Goal: Task Accomplishment & Management: Manage account settings

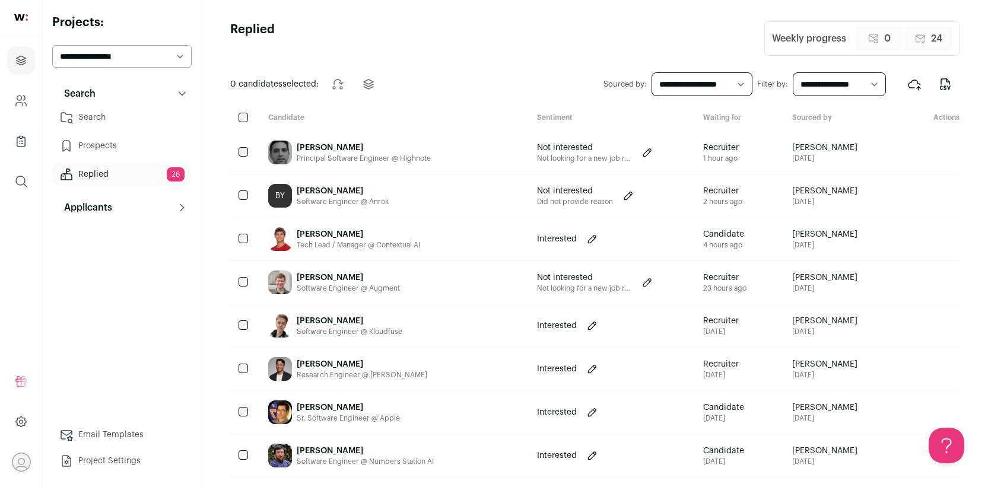
click at [127, 126] on link "Search" at bounding box center [121, 118] width 139 height 24
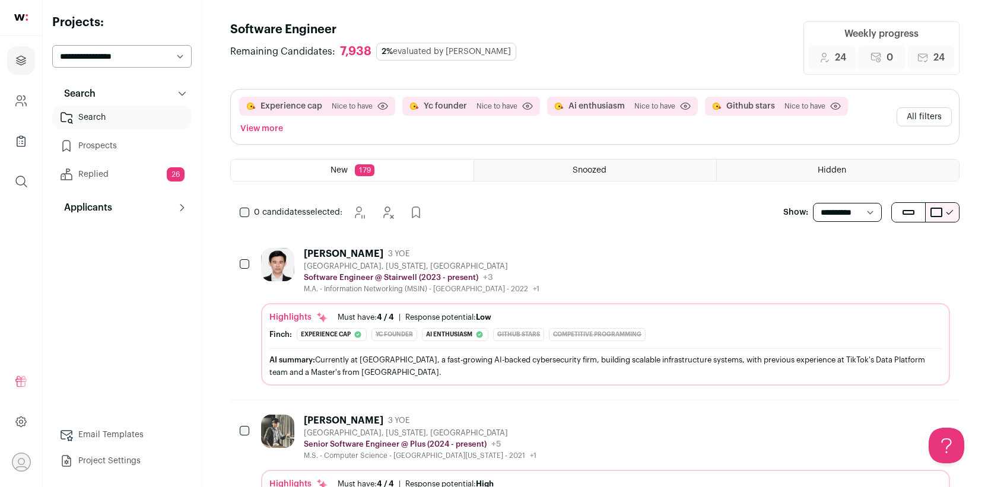
click at [115, 175] on link "Replied 26" at bounding box center [121, 175] width 139 height 24
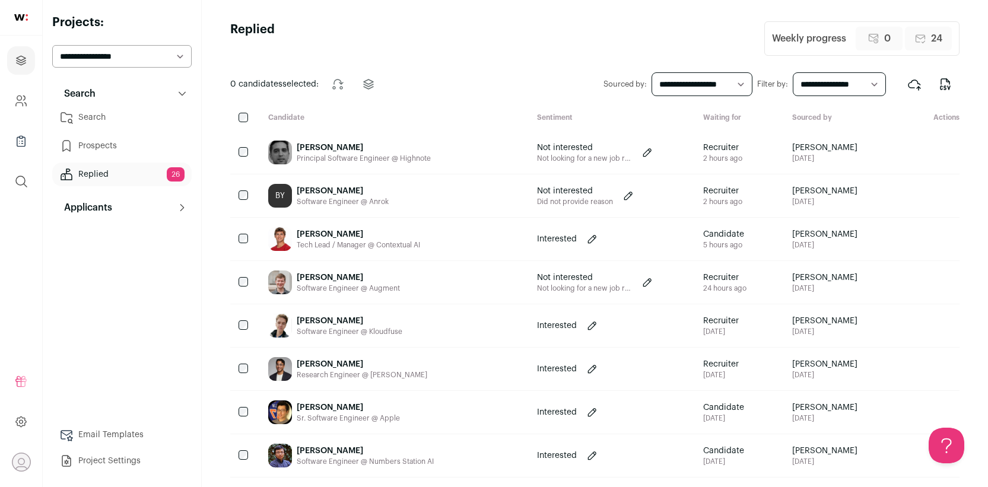
click at [394, 239] on div "[PERSON_NAME]" at bounding box center [358, 235] width 123 height 12
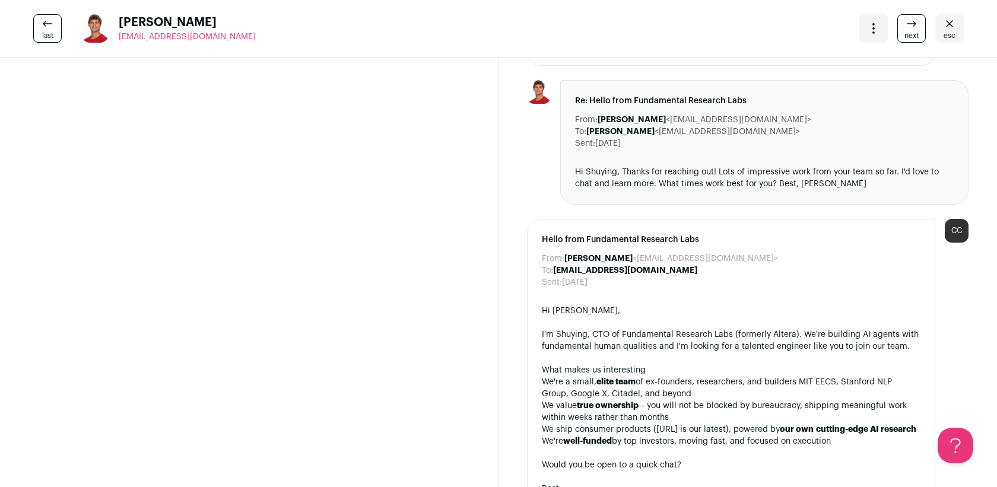
scroll to position [3253, 0]
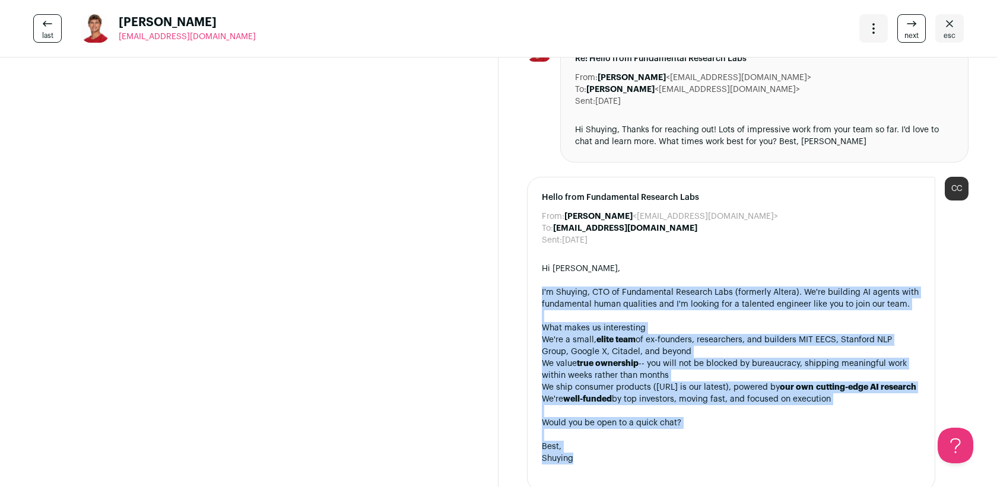
drag, startPoint x: 577, startPoint y: 434, endPoint x: 508, endPoint y: 252, distance: 194.3
click at [560, 310] on div at bounding box center [731, 316] width 379 height 12
drag, startPoint x: 572, startPoint y: 436, endPoint x: 617, endPoint y: 257, distance: 184.7
click at [617, 263] on div "Hi Mathew, I'm Shuying, CTO of Fundamental Research Labs (formerly Altera). We'…" at bounding box center [731, 370] width 379 height 214
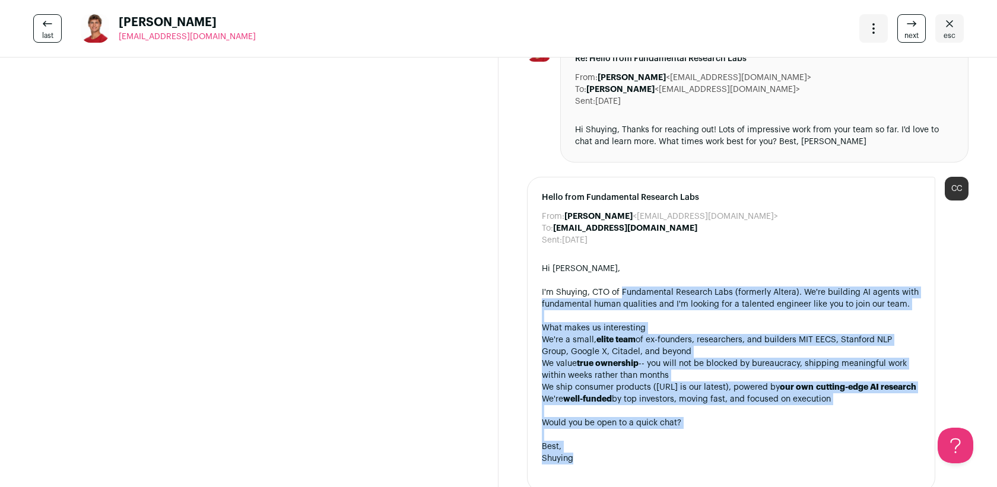
copy div "Fundamental Research Labs (formerly Altera). We're building AI agents with fund…"
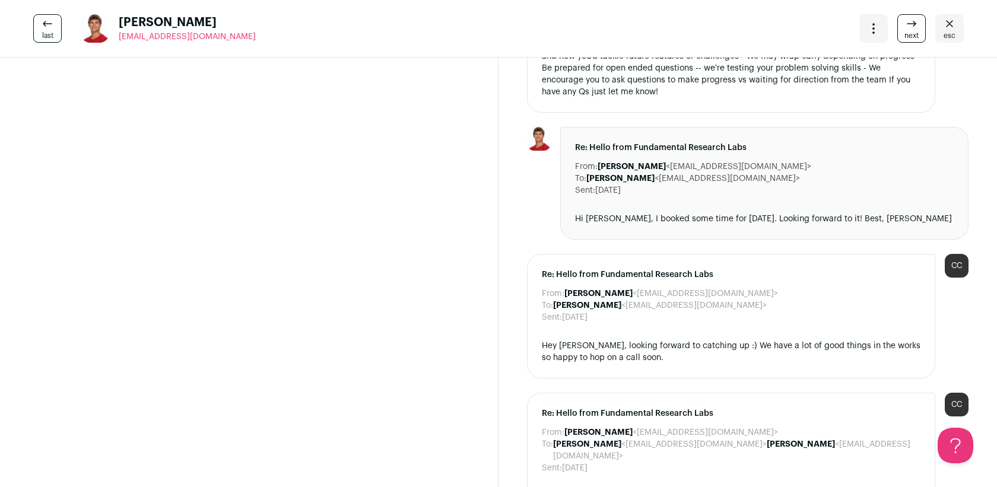
scroll to position [1786, 0]
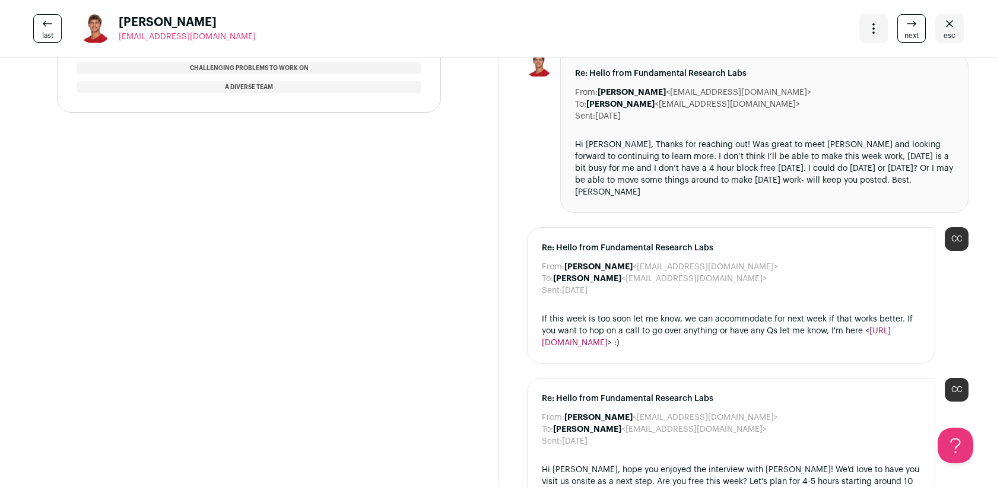
click at [943, 21] on icon "Close" at bounding box center [950, 24] width 14 height 14
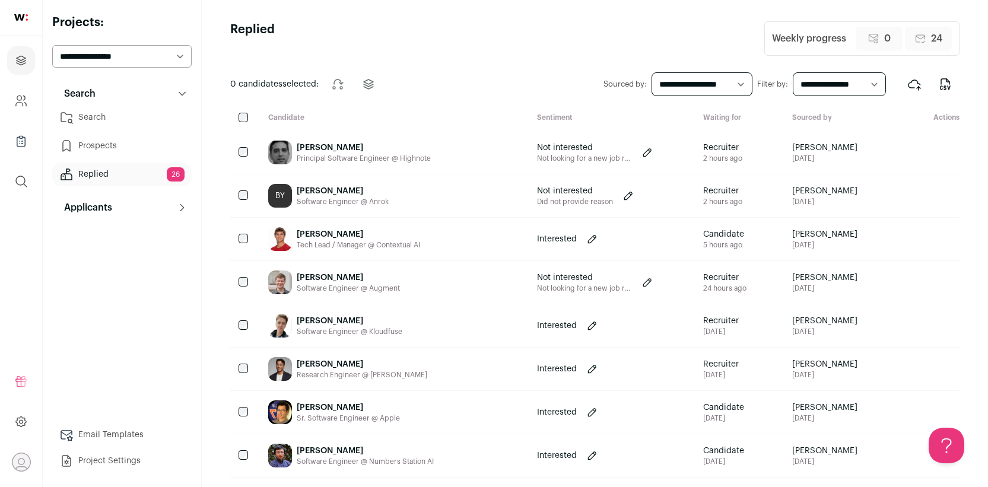
click at [321, 416] on div "Sr. Software Engineer @ Apple" at bounding box center [348, 418] width 103 height 9
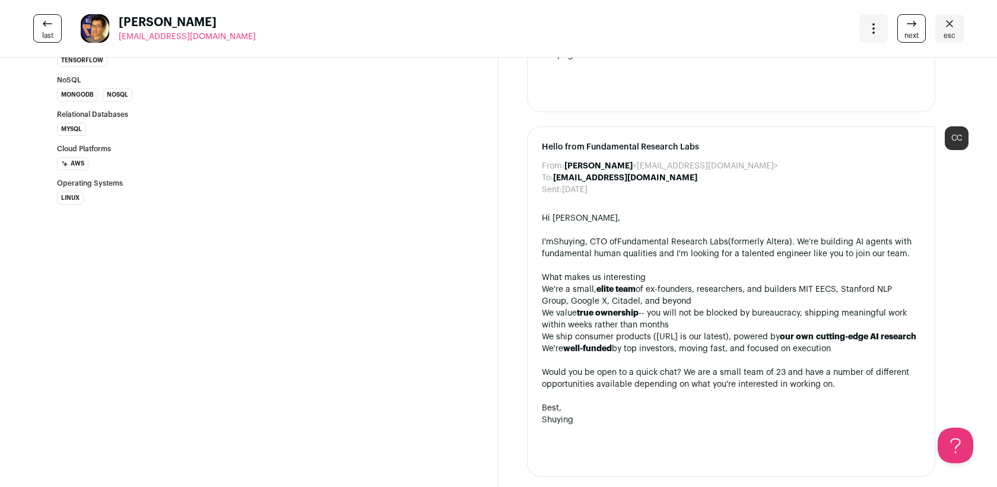
scroll to position [768, 0]
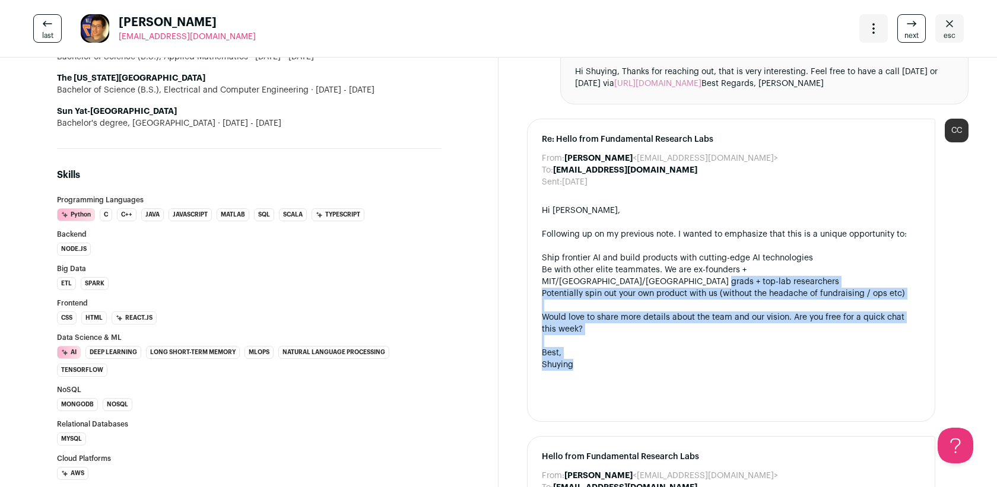
drag, startPoint x: 607, startPoint y: 355, endPoint x: 544, endPoint y: 275, distance: 101.9
click at [544, 275] on div "Hi Gilbert, Following up on my previous note. I wanted to emphasize that this i…" at bounding box center [731, 306] width 379 height 202
click at [559, 312] on div "Would love to share more details about the team and our vision. Are you free fo…" at bounding box center [731, 324] width 379 height 24
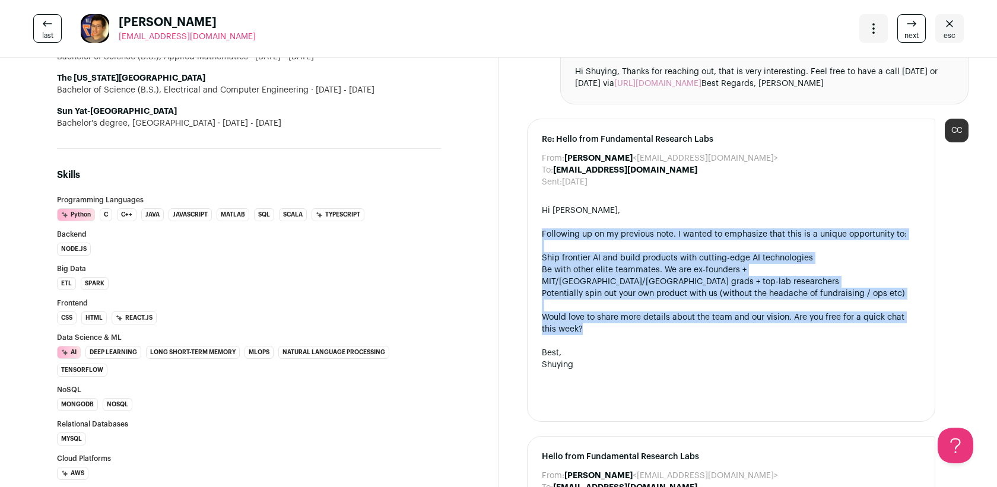
drag, startPoint x: 585, startPoint y: 318, endPoint x: 530, endPoint y: 221, distance: 111.9
click at [530, 221] on div "Re: Hello from Fundamental Research Labs From: Shuying Luo <shuying@altera.al> …" at bounding box center [731, 270] width 408 height 303
copy div "Following up on my previous note. I wanted to emphasize that this is a unique o…"
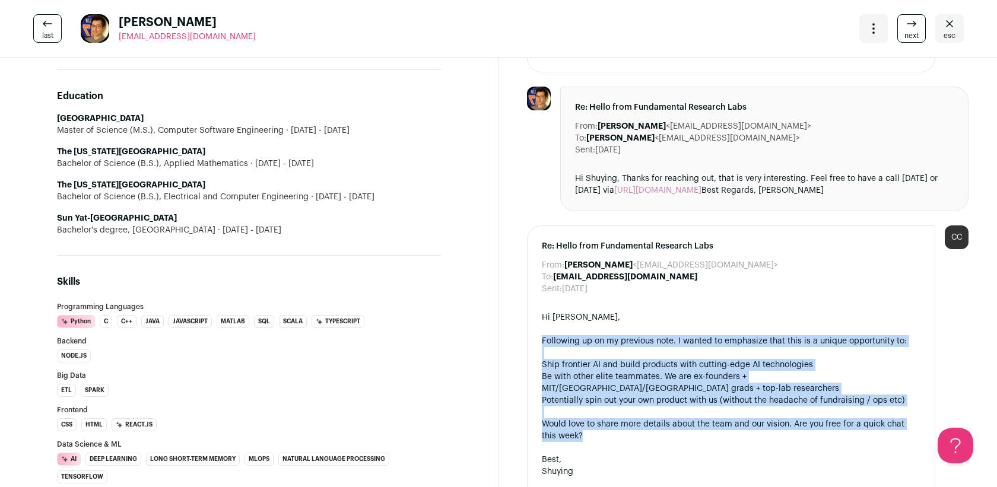
scroll to position [488, 0]
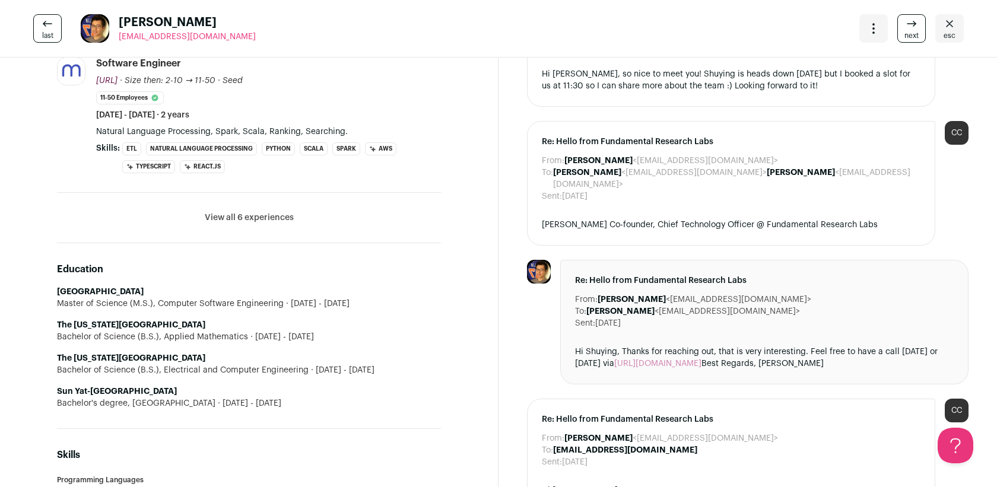
click at [943, 29] on icon "Close" at bounding box center [950, 24] width 14 height 14
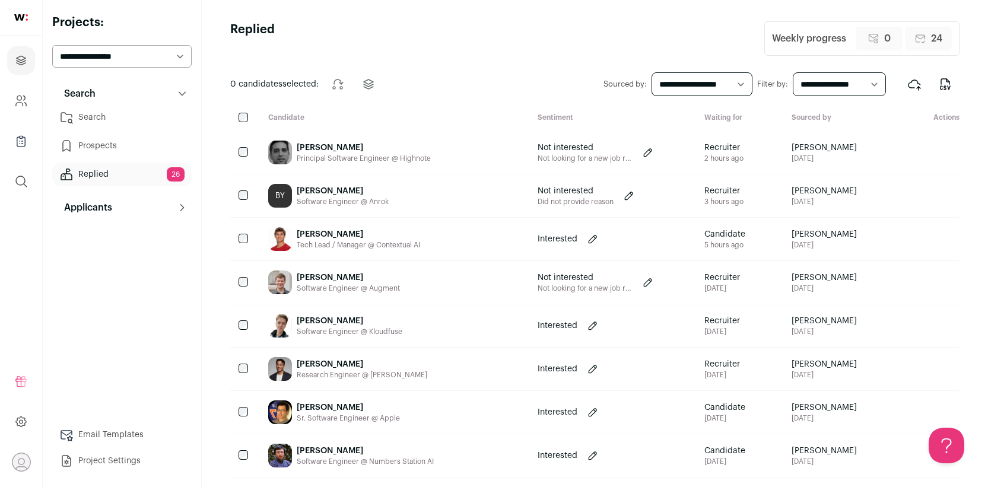
click at [103, 112] on link "Search" at bounding box center [121, 118] width 139 height 24
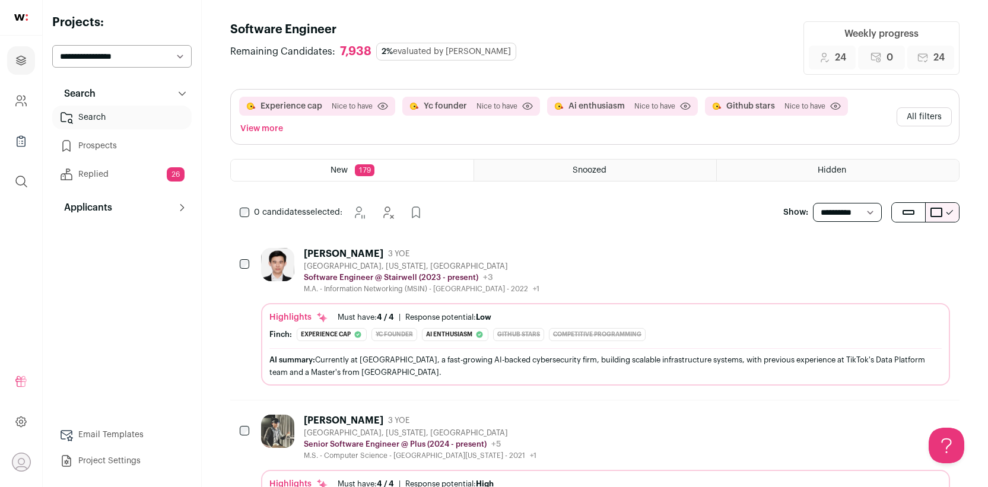
click at [658, 279] on div "[PERSON_NAME] 3 YOE [GEOGRAPHIC_DATA], [US_STATE], [GEOGRAPHIC_DATA] Software E…" at bounding box center [605, 271] width 689 height 46
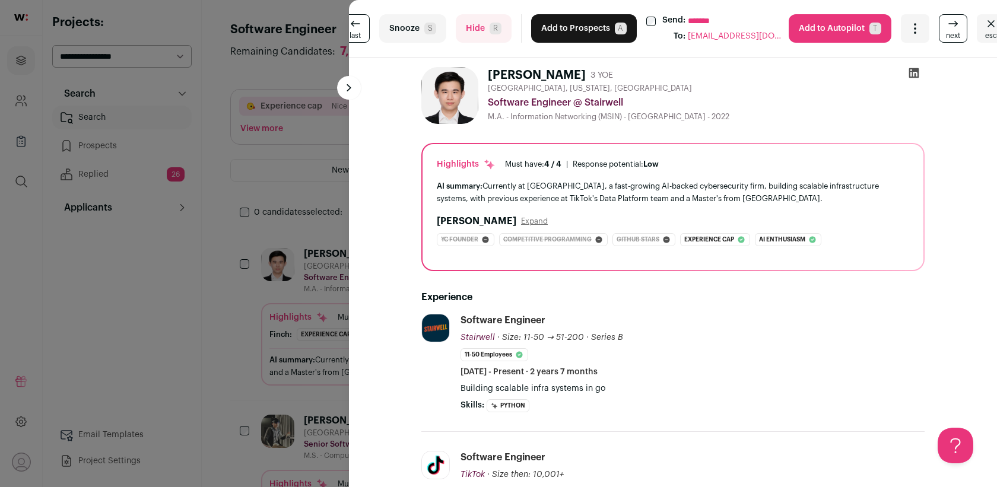
click at [571, 23] on button "Add to Prospects A" at bounding box center [584, 28] width 106 height 28
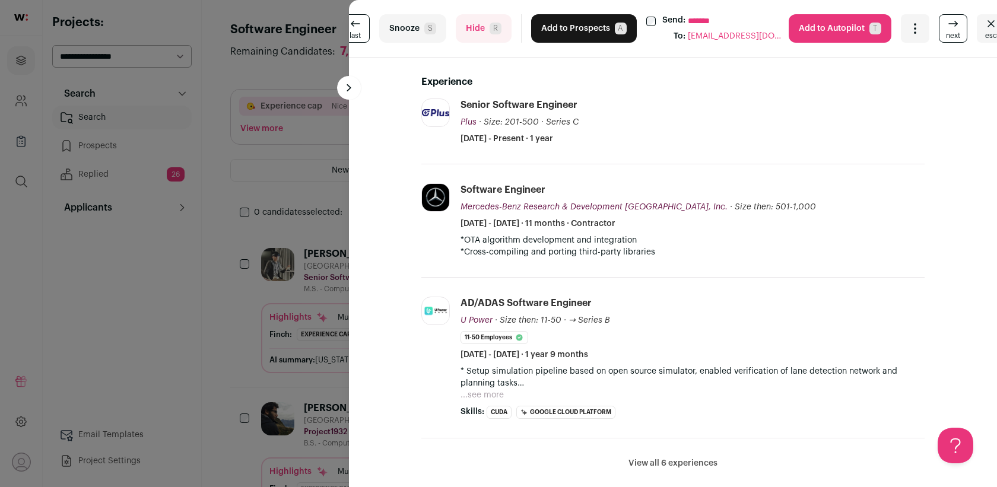
scroll to position [173, 0]
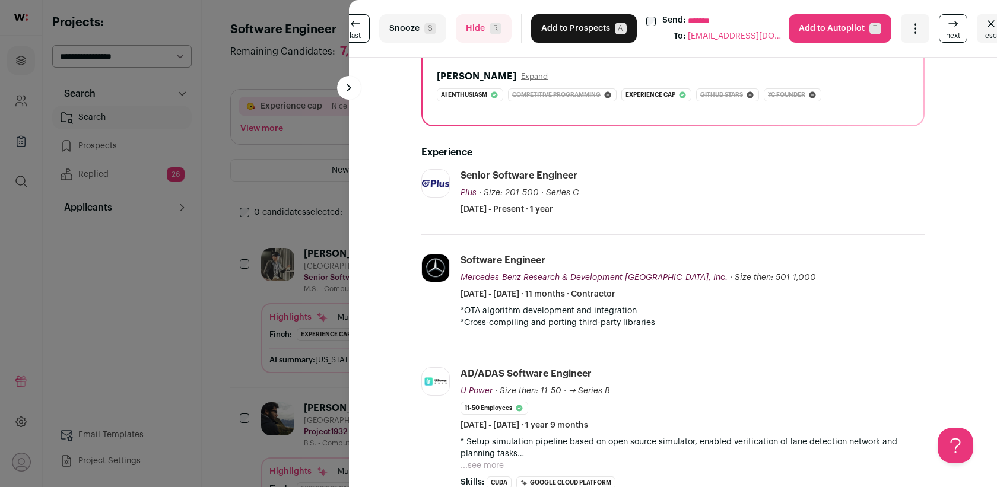
click at [483, 33] on button "Hide R" at bounding box center [484, 28] width 56 height 28
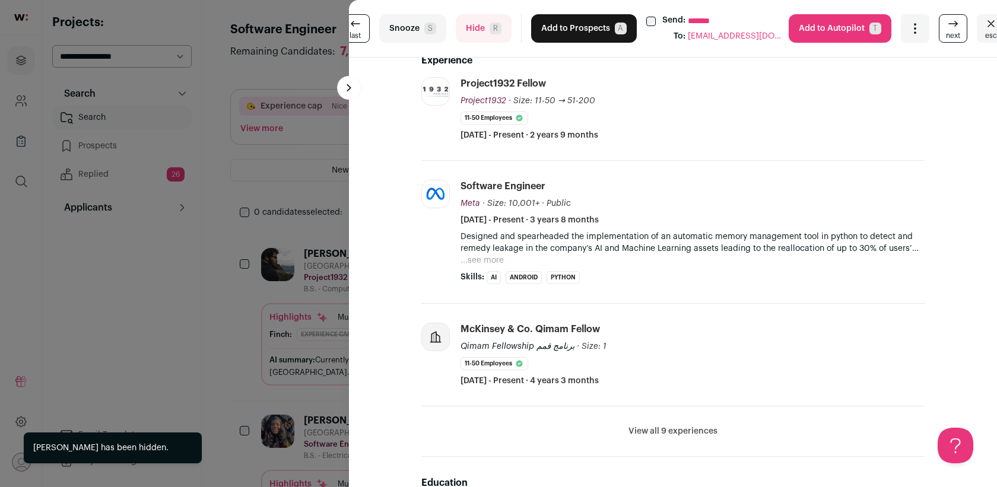
scroll to position [262, 0]
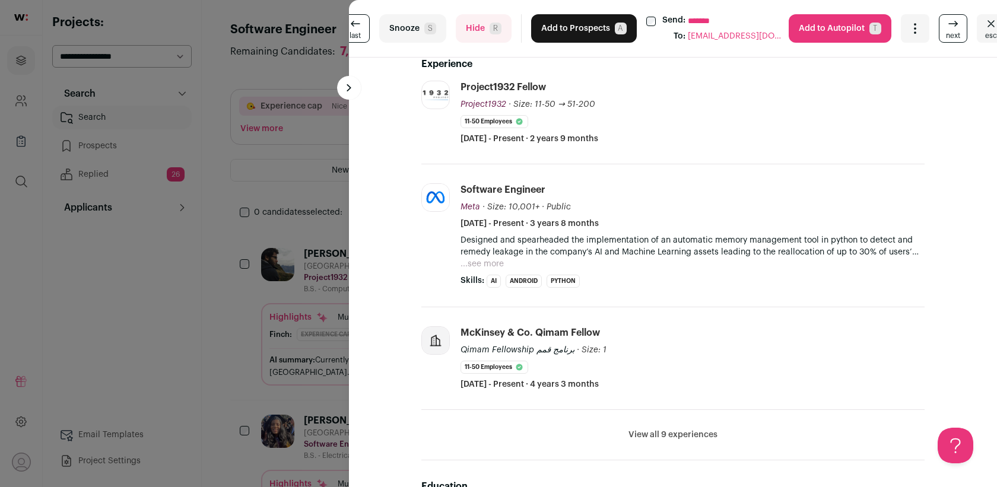
click at [471, 19] on button "Hide R" at bounding box center [484, 28] width 56 height 28
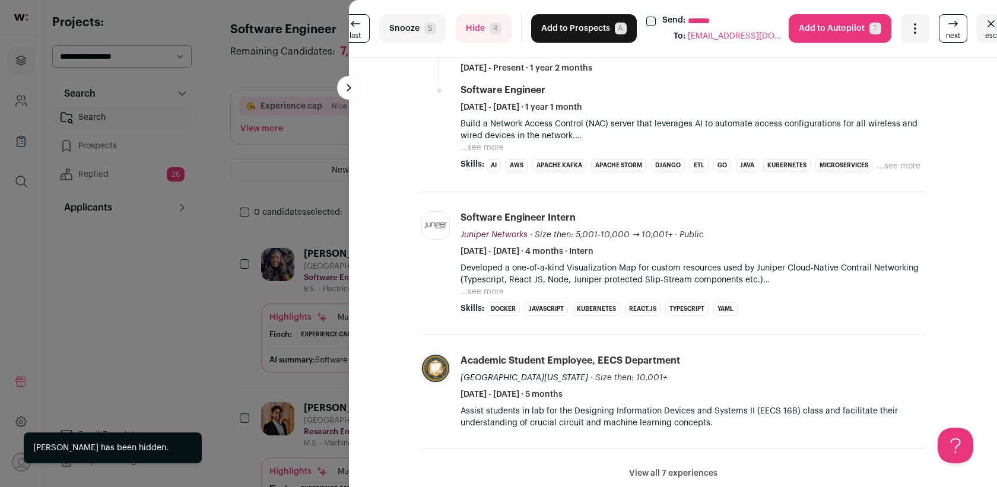
scroll to position [193, 0]
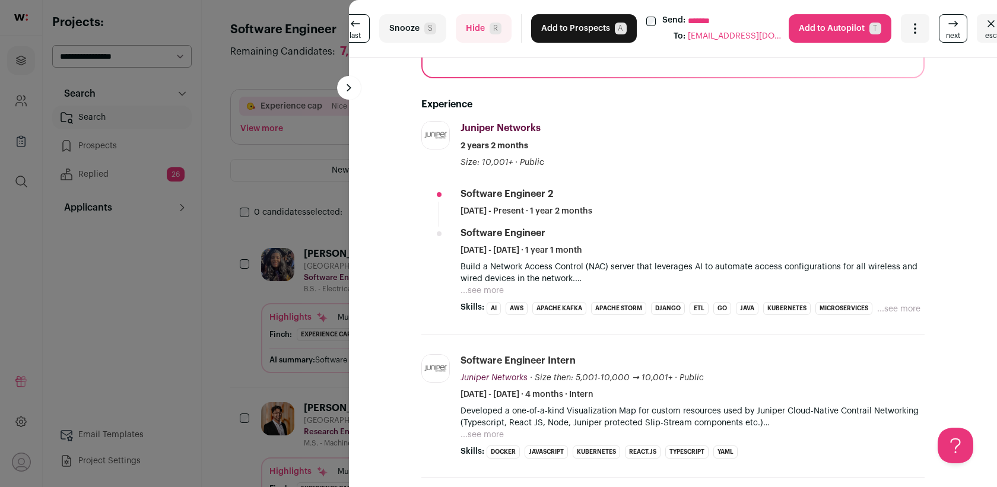
click at [477, 31] on button "Hide R" at bounding box center [484, 28] width 56 height 28
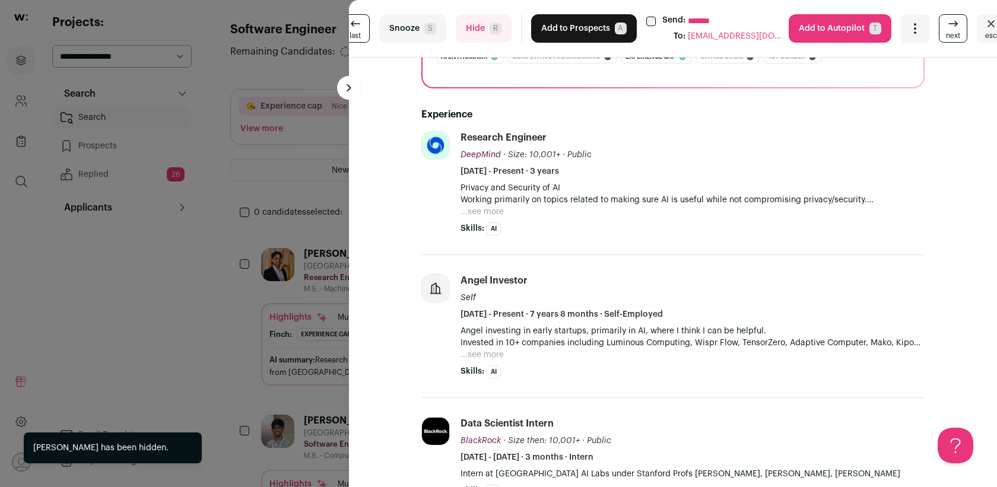
scroll to position [309, 0]
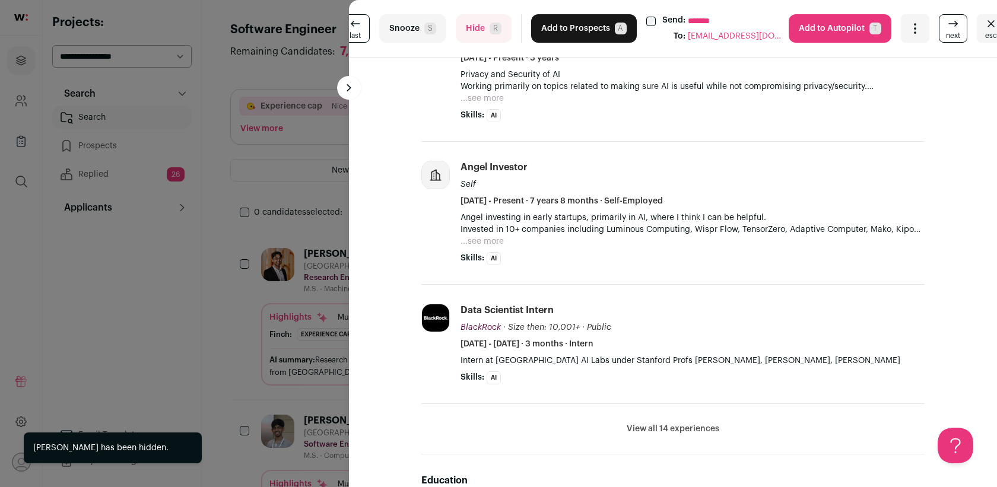
click at [575, 27] on button "Add to Prospects A" at bounding box center [584, 28] width 106 height 28
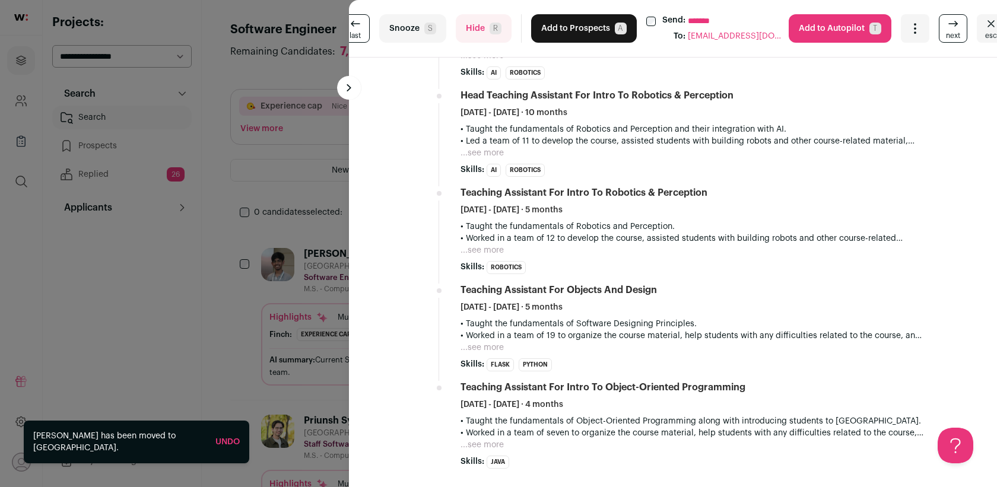
scroll to position [893, 0]
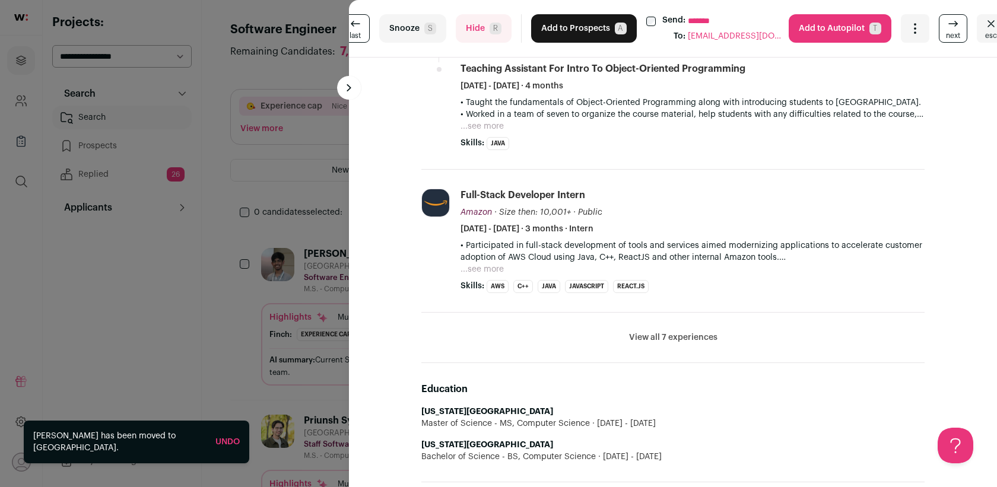
click at [473, 28] on button "Hide R" at bounding box center [484, 28] width 56 height 28
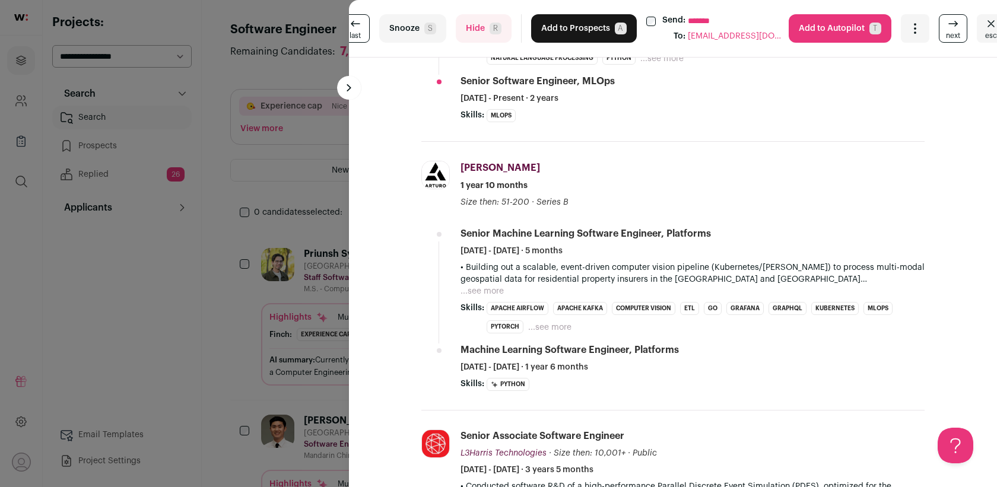
scroll to position [463, 0]
click at [493, 27] on span "R" at bounding box center [496, 29] width 12 height 12
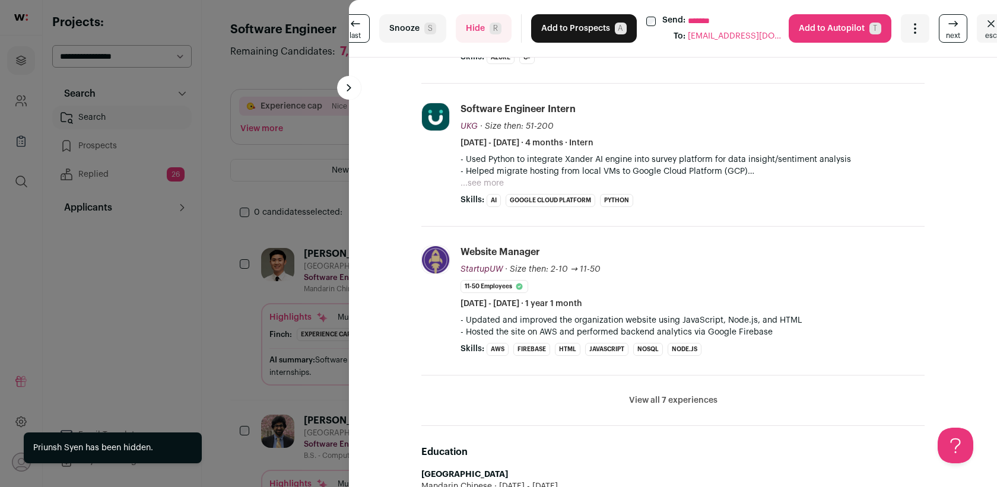
scroll to position [331, 0]
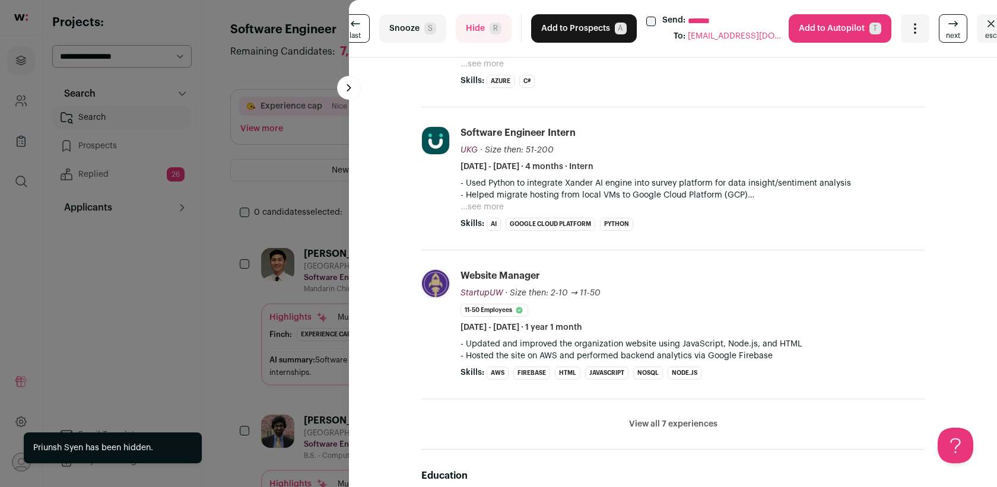
click at [481, 23] on button "Hide R" at bounding box center [484, 28] width 56 height 28
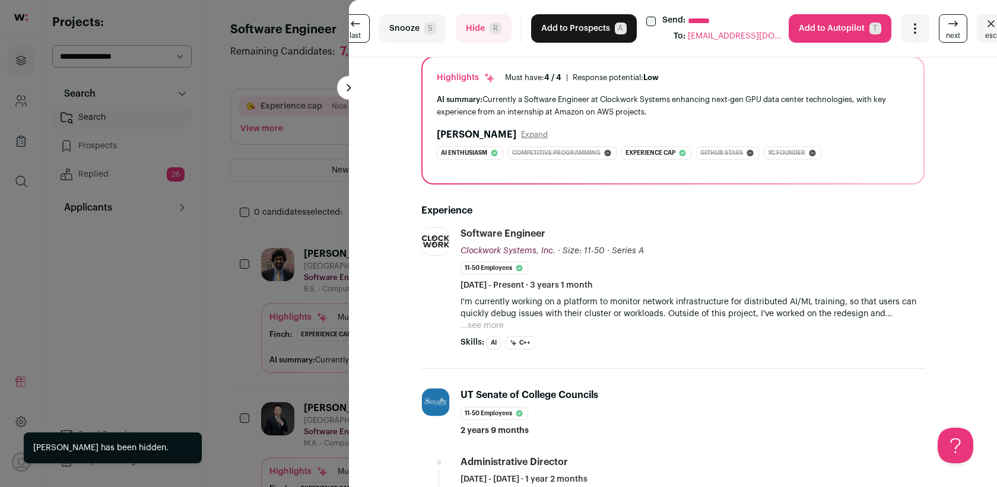
scroll to position [0, 0]
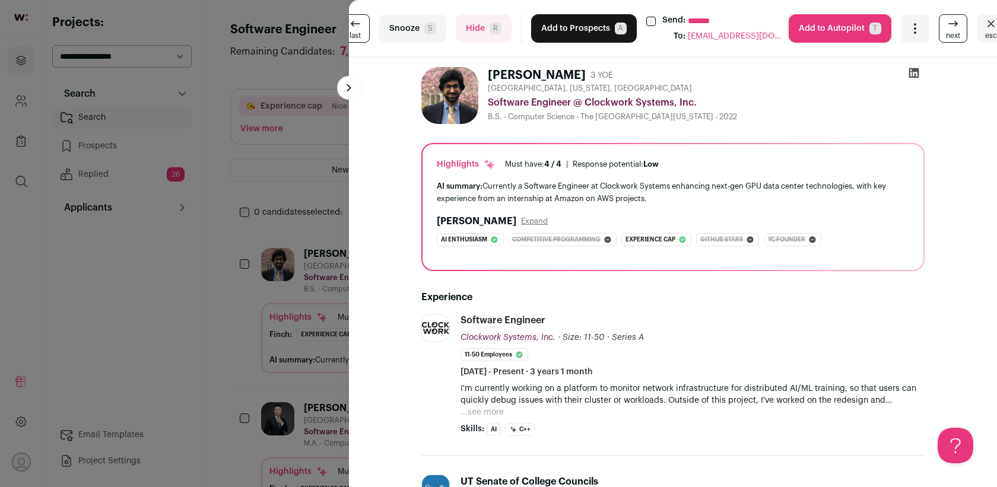
click at [478, 21] on button "Hide R" at bounding box center [484, 28] width 56 height 28
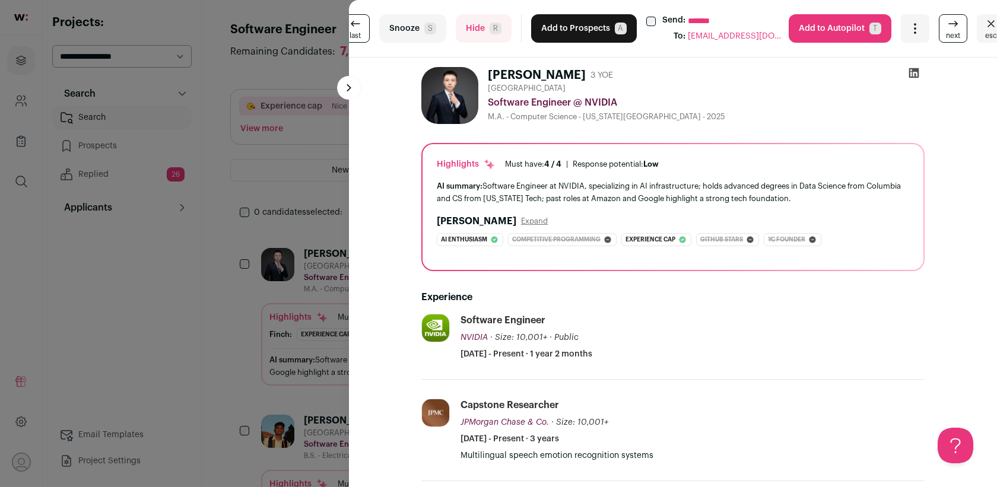
click at [551, 28] on button "Add to Prospects A" at bounding box center [584, 28] width 106 height 28
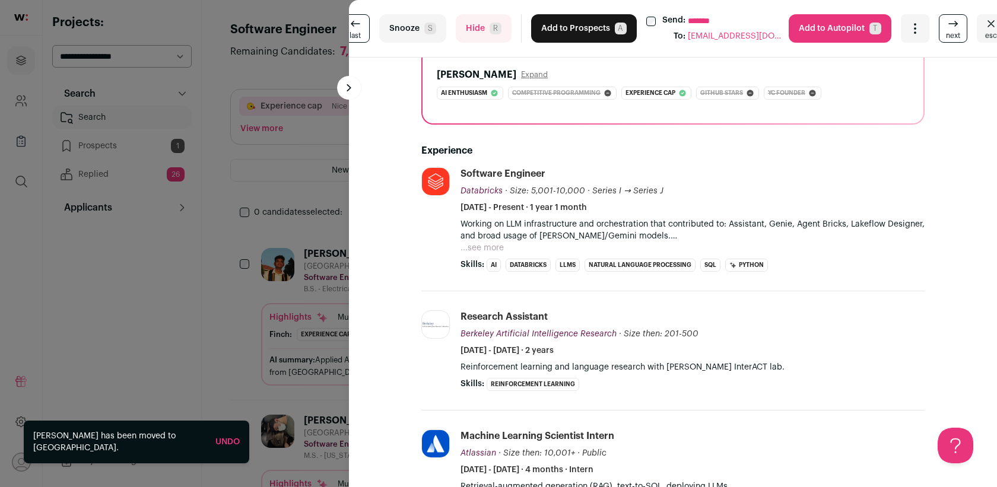
scroll to position [169, 0]
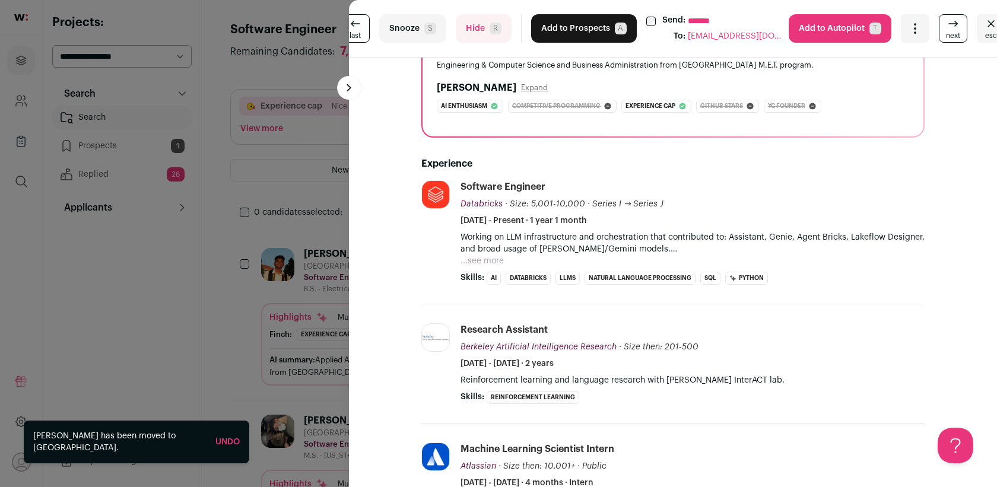
click at [484, 23] on button "Hide R" at bounding box center [484, 28] width 56 height 28
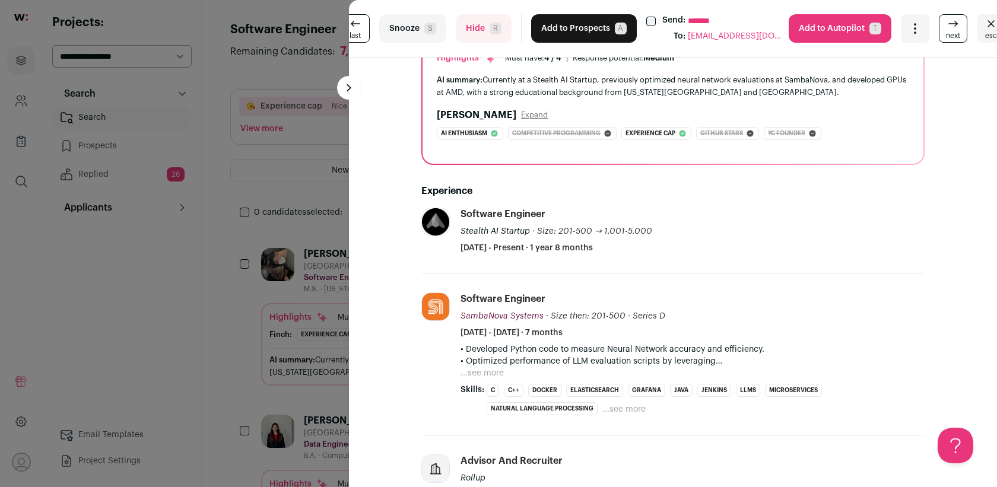
scroll to position [260, 0]
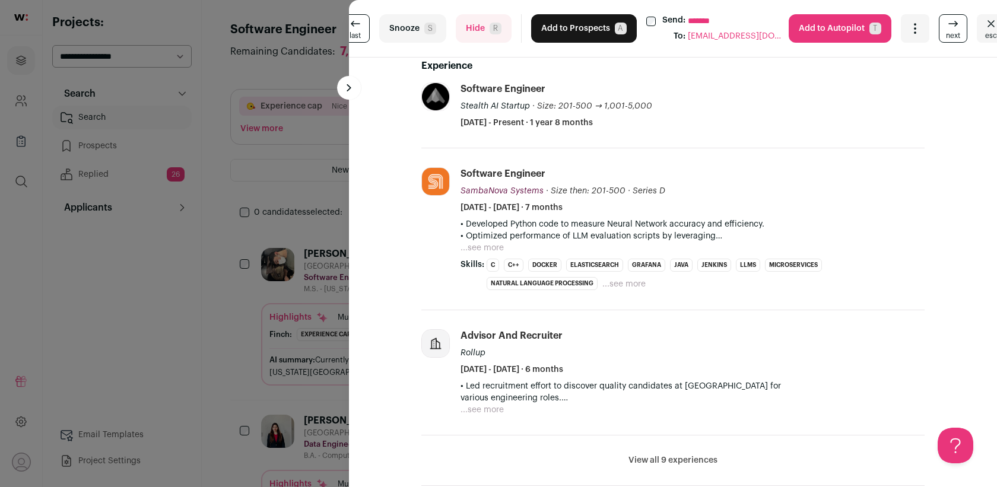
click at [478, 33] on button "Hide R" at bounding box center [484, 28] width 56 height 28
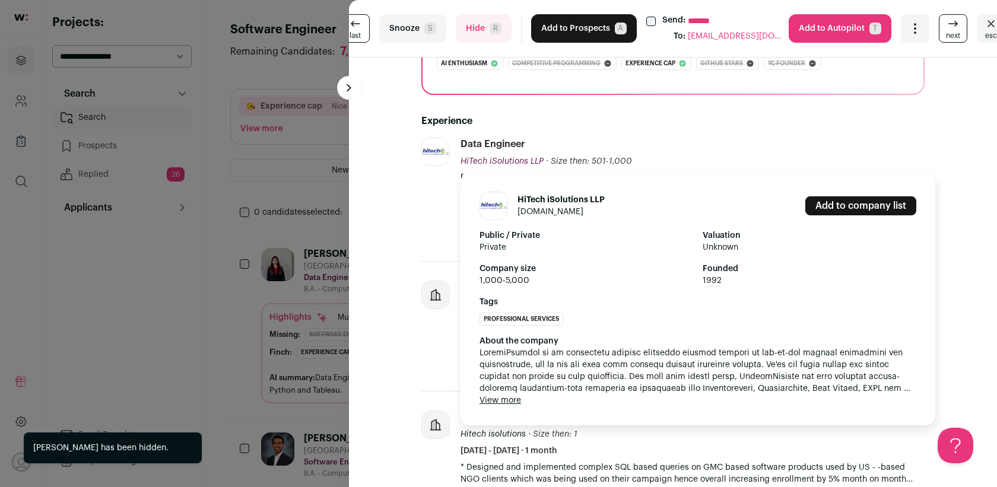
scroll to position [523, 0]
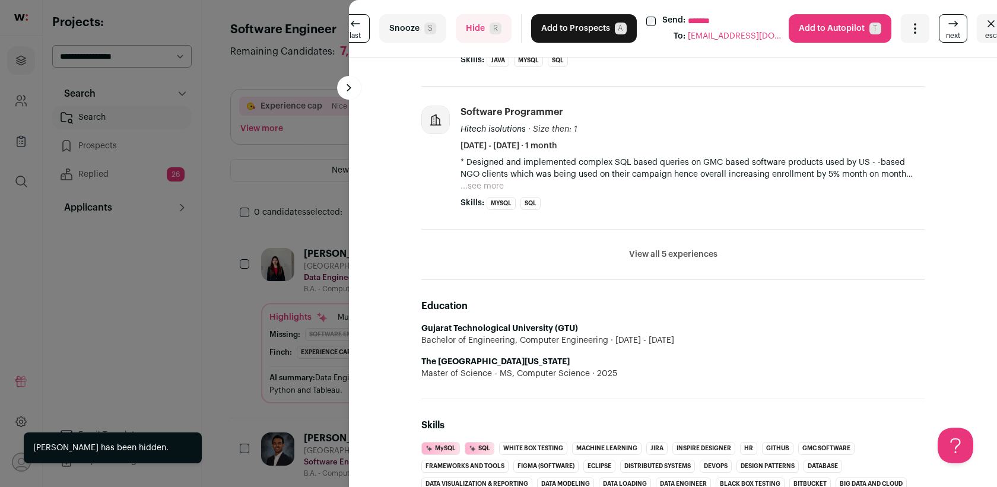
click at [481, 40] on button "Hide R" at bounding box center [484, 28] width 56 height 28
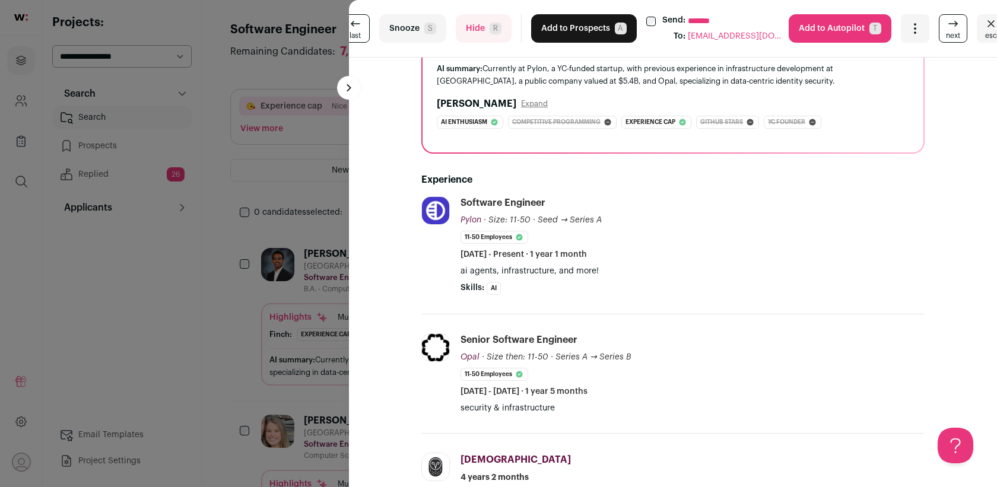
scroll to position [110, 0]
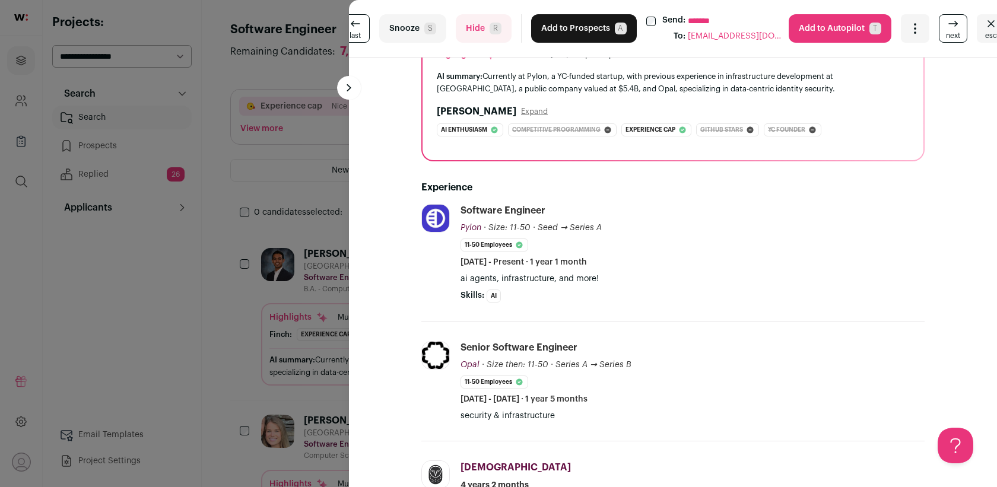
click at [570, 35] on button "Add to Prospects A" at bounding box center [584, 28] width 106 height 28
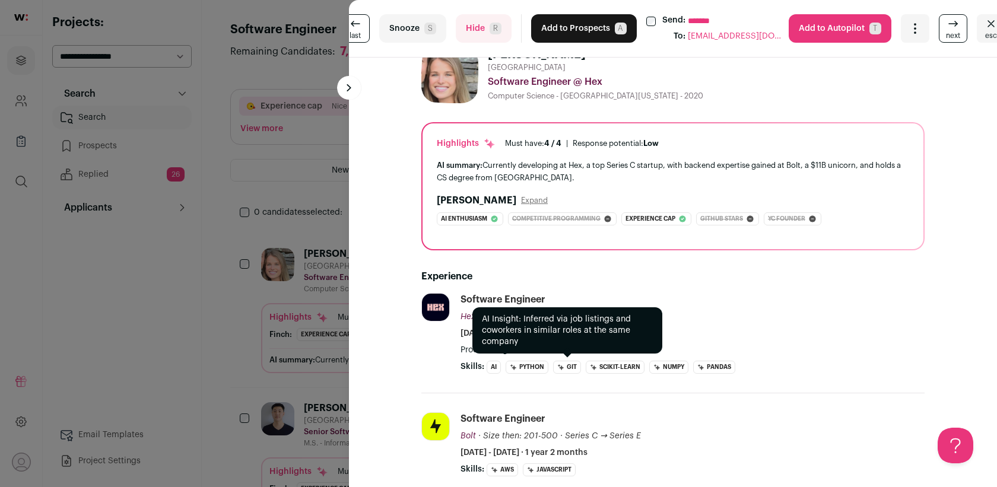
scroll to position [0, 0]
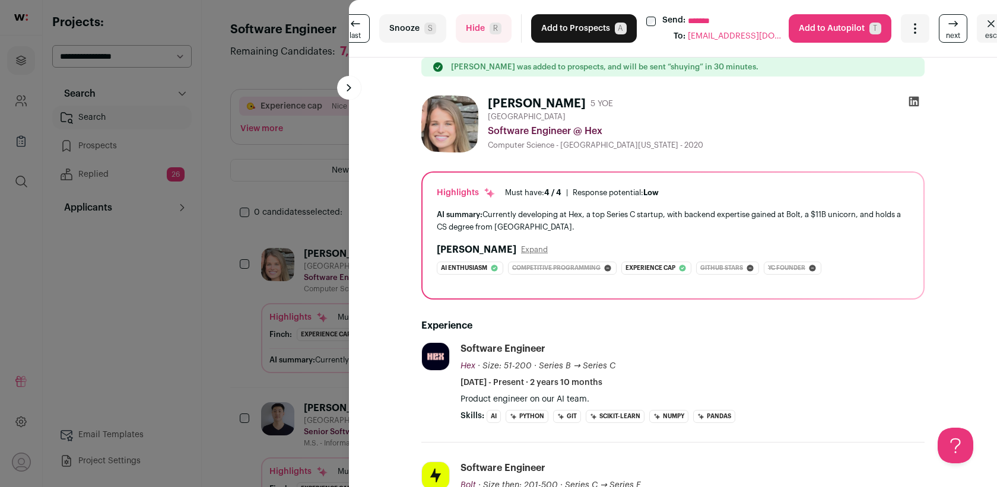
click at [573, 28] on button "Add to Prospects A" at bounding box center [584, 28] width 106 height 28
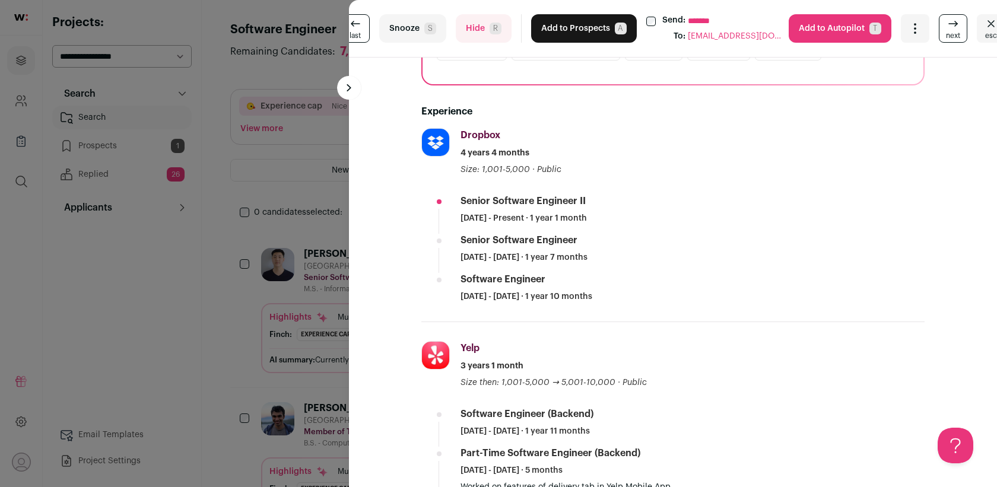
scroll to position [214, 0]
click at [481, 34] on button "Hide R" at bounding box center [484, 28] width 56 height 28
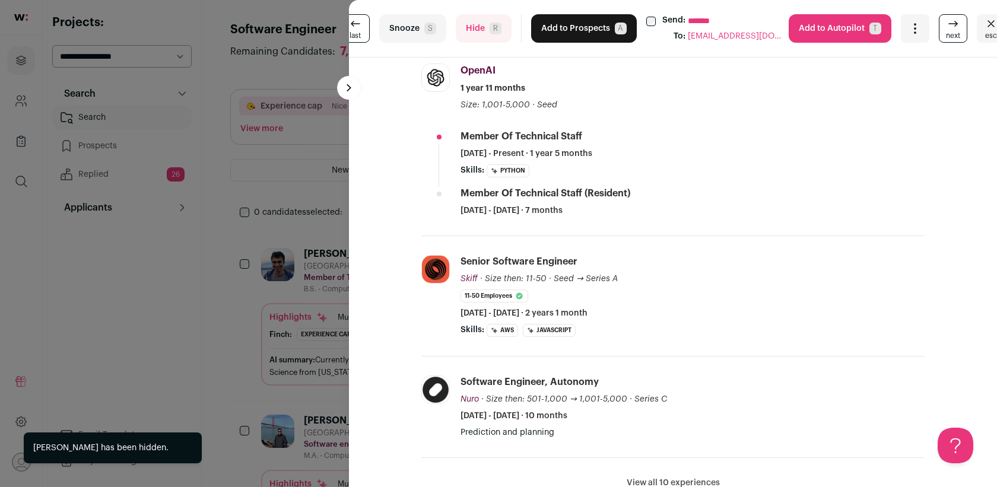
scroll to position [252, 0]
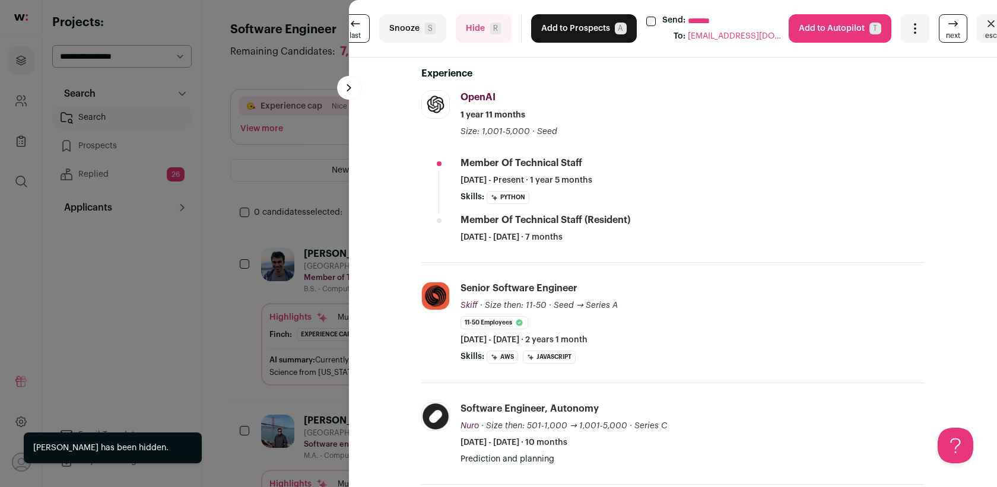
click at [569, 27] on button "Add to Prospects A" at bounding box center [584, 28] width 106 height 28
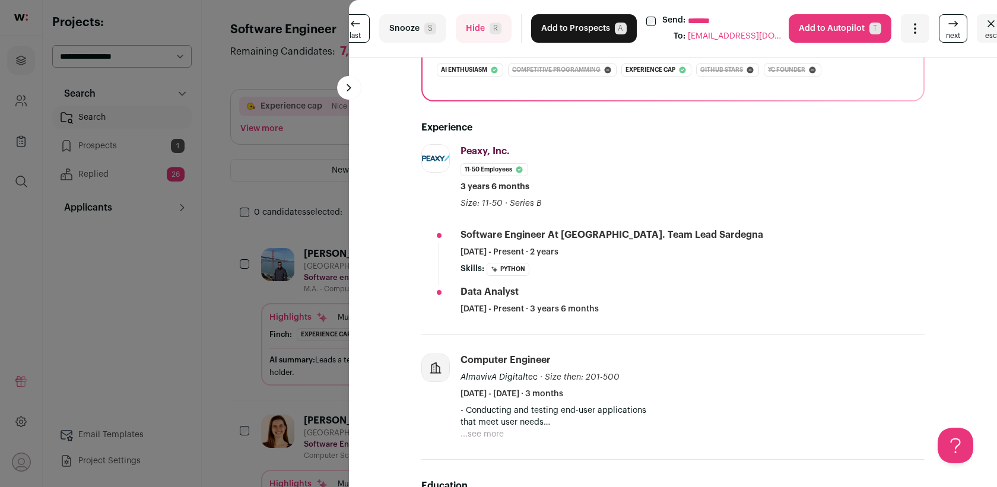
scroll to position [513, 0]
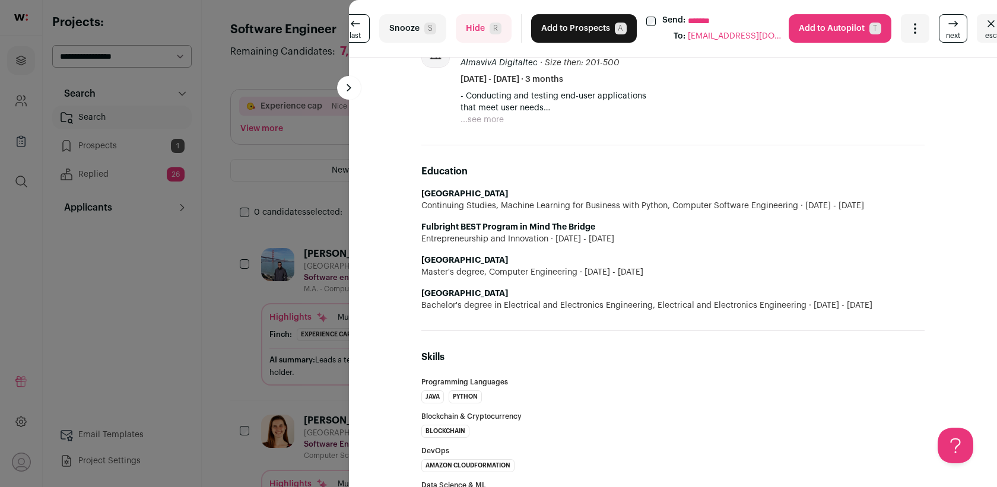
click at [470, 35] on button "Hide R" at bounding box center [484, 28] width 56 height 28
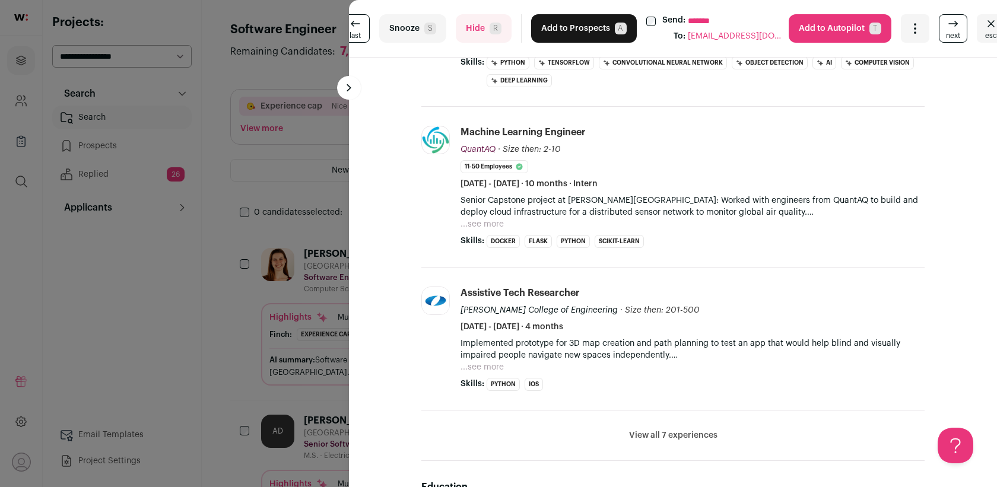
scroll to position [169, 0]
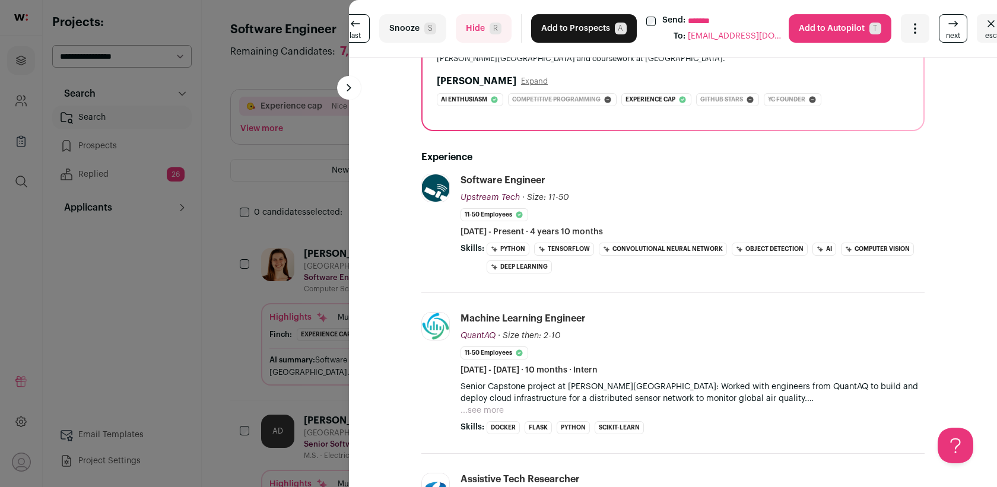
click at [481, 33] on button "Hide R" at bounding box center [484, 28] width 56 height 28
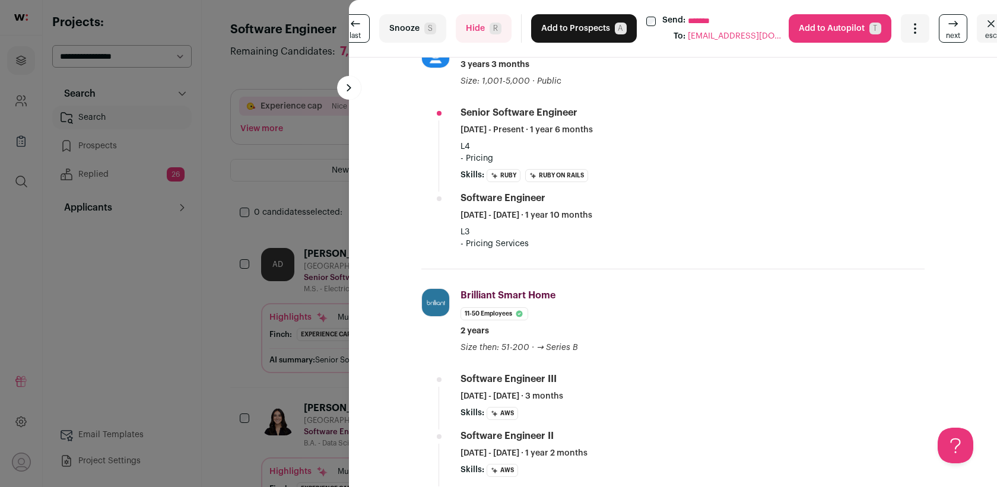
scroll to position [207, 0]
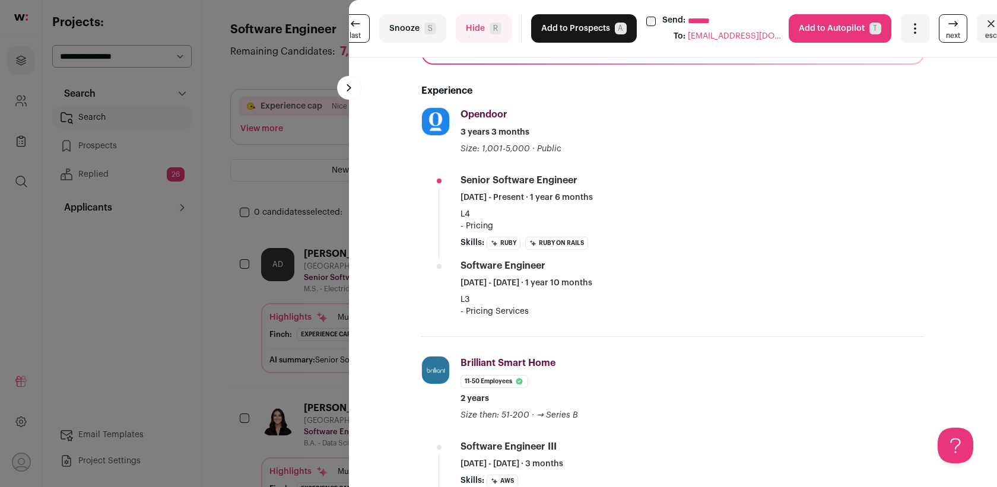
click at [478, 30] on button "Hide R" at bounding box center [484, 28] width 56 height 28
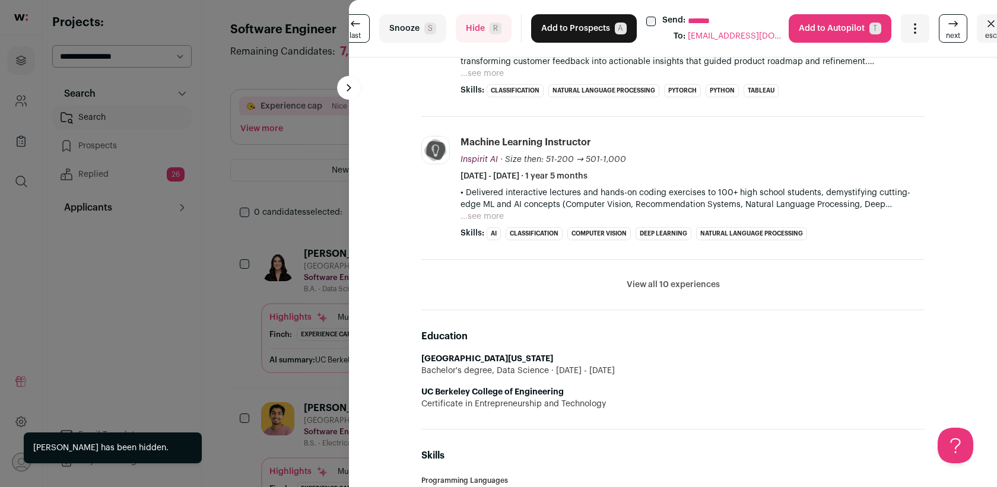
scroll to position [406, 0]
click at [484, 37] on button "Hide R" at bounding box center [484, 28] width 56 height 28
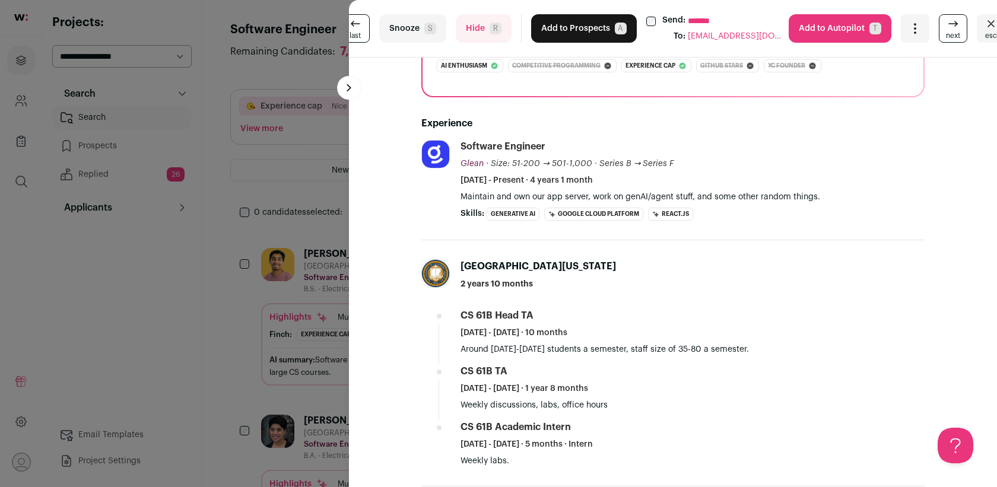
scroll to position [174, 0]
click at [546, 20] on button "Add to Prospects A" at bounding box center [584, 28] width 106 height 28
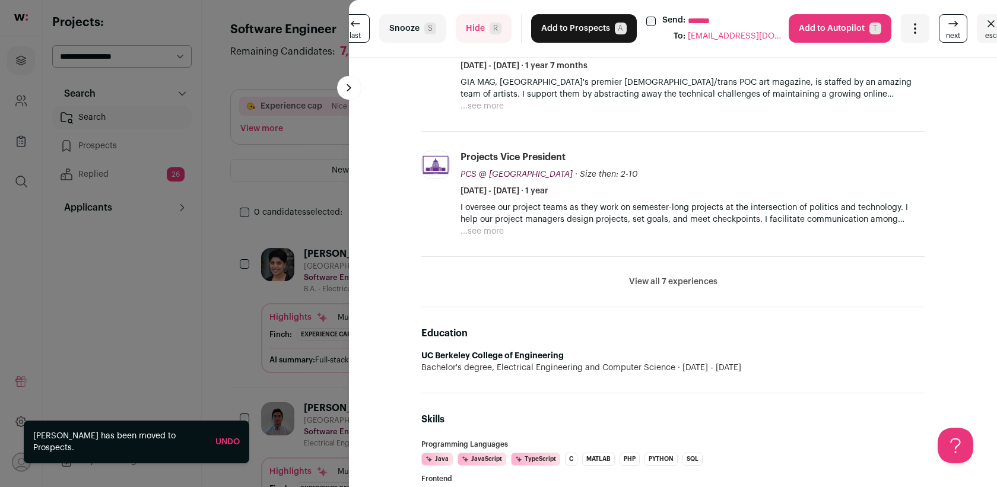
scroll to position [483, 0]
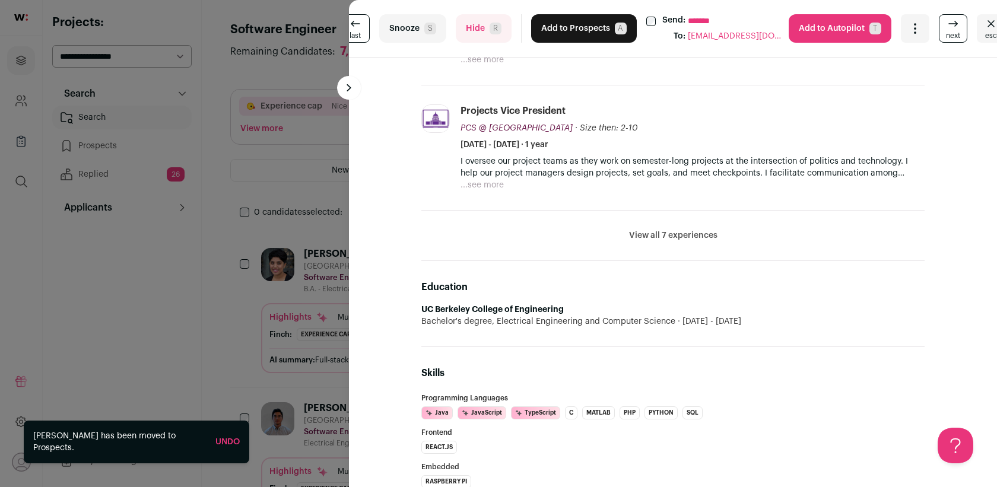
click at [471, 26] on button "Hide R" at bounding box center [484, 28] width 56 height 28
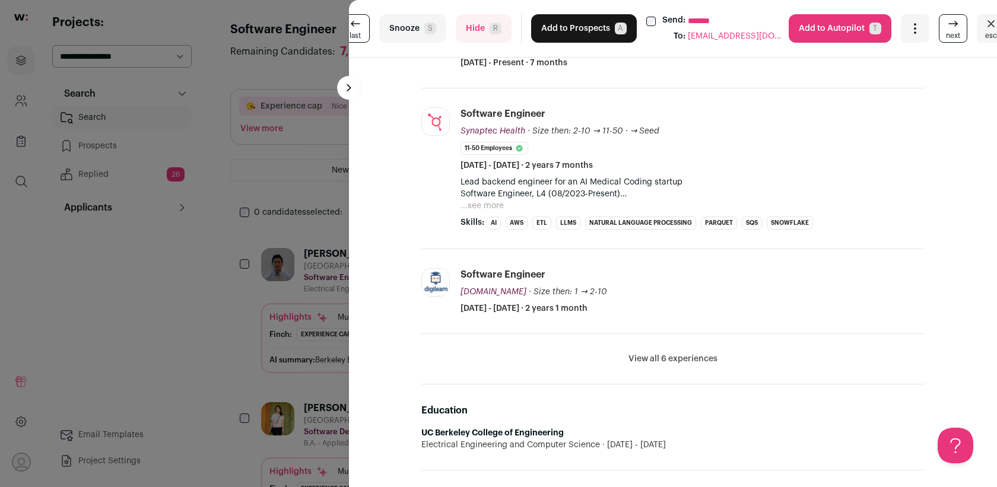
scroll to position [319, 0]
click at [494, 20] on button "Hide R" at bounding box center [484, 28] width 56 height 28
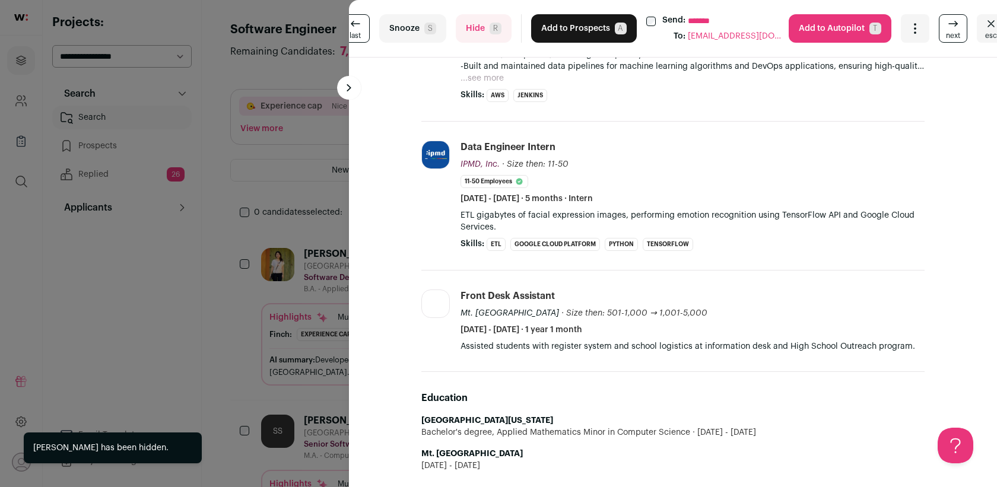
scroll to position [448, 0]
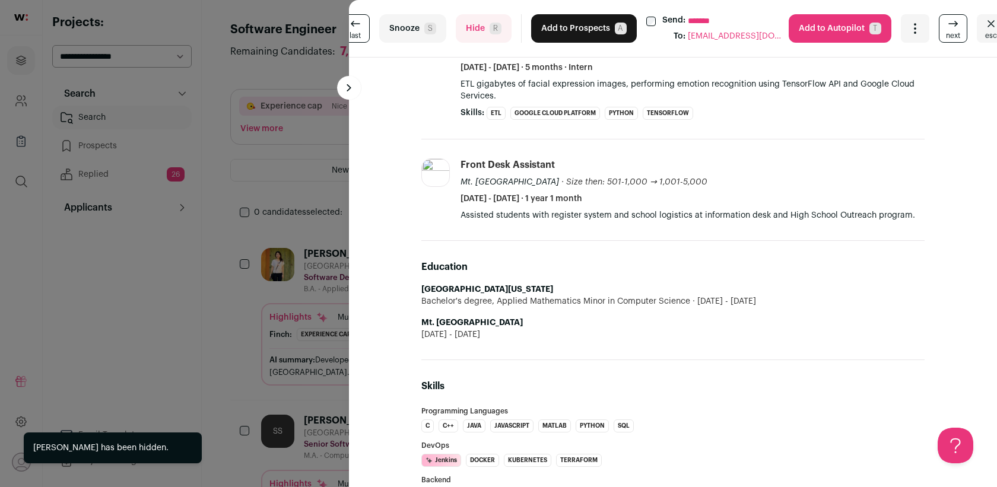
click at [494, 39] on button "Hide R" at bounding box center [484, 28] width 56 height 28
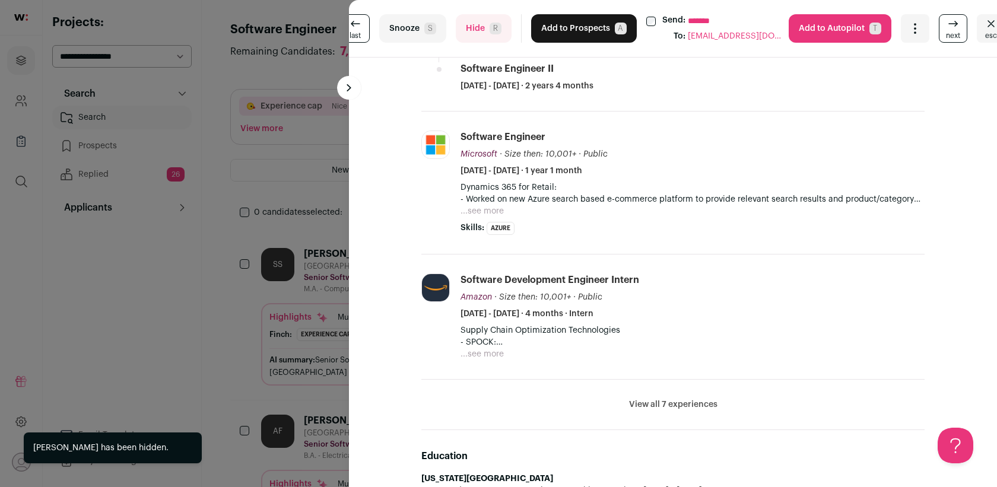
scroll to position [638, 0]
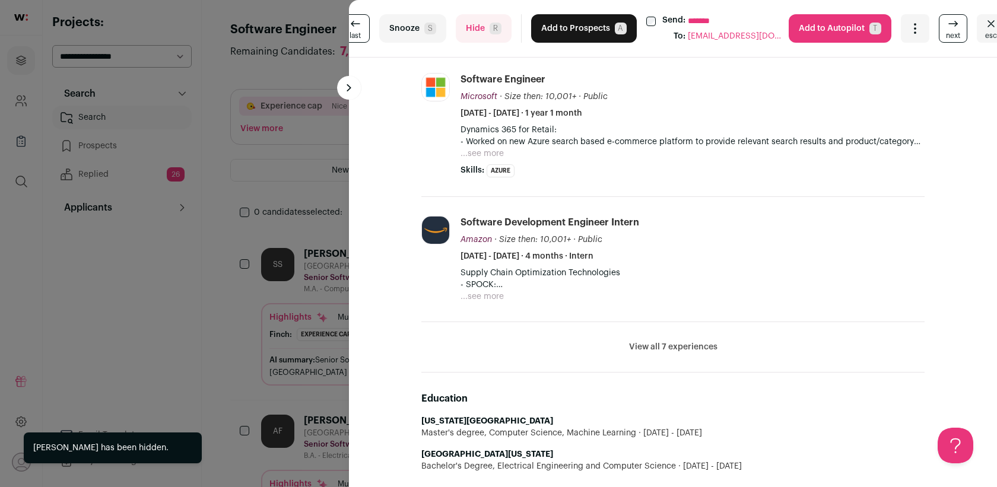
click at [483, 24] on button "Hide R" at bounding box center [484, 28] width 56 height 28
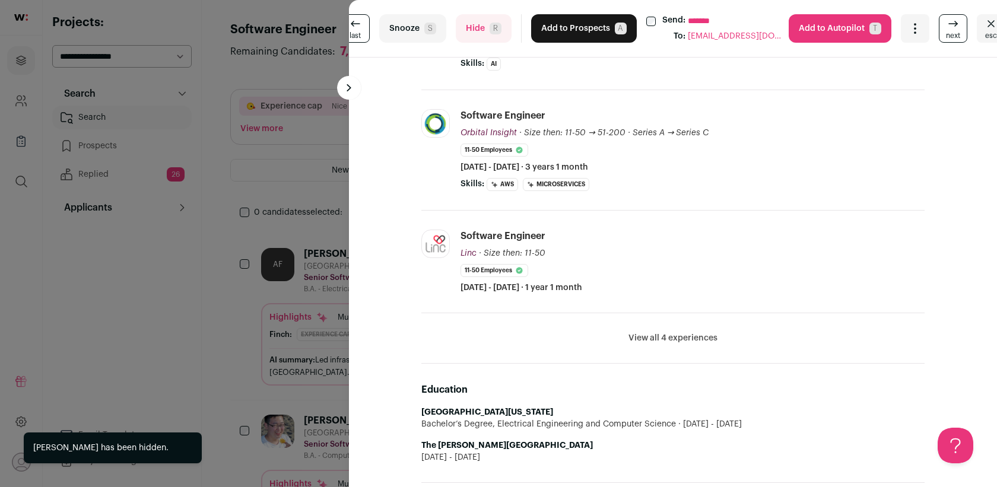
scroll to position [151, 0]
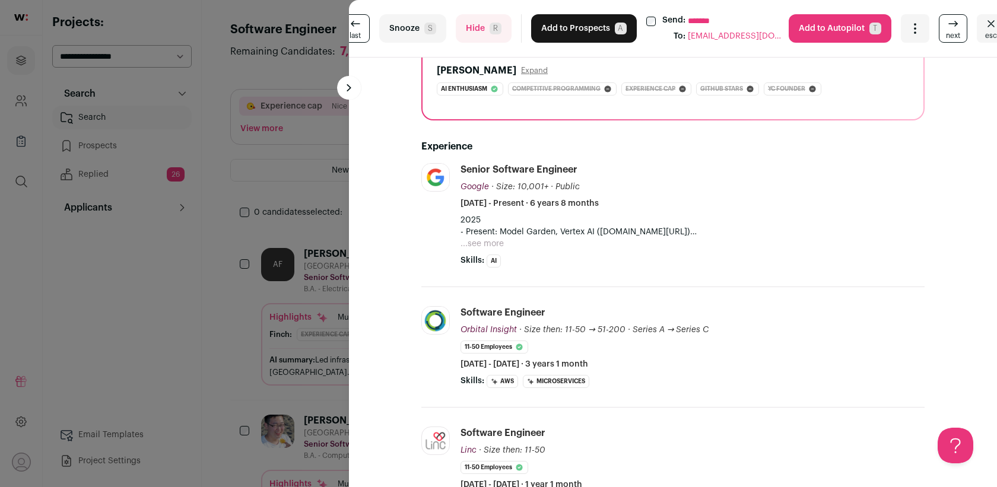
click at [486, 246] on button "...see more" at bounding box center [482, 244] width 43 height 12
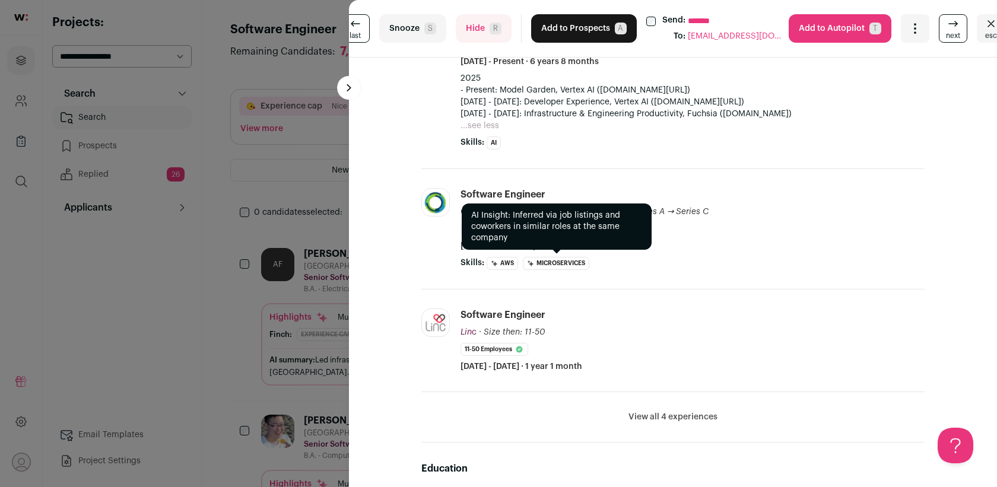
scroll to position [188, 0]
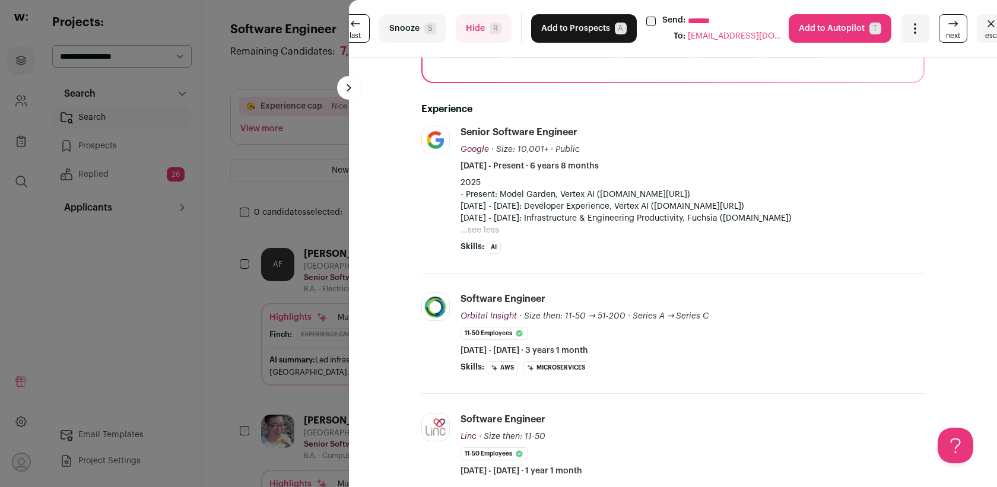
click at [486, 37] on button "Hide R" at bounding box center [484, 28] width 56 height 28
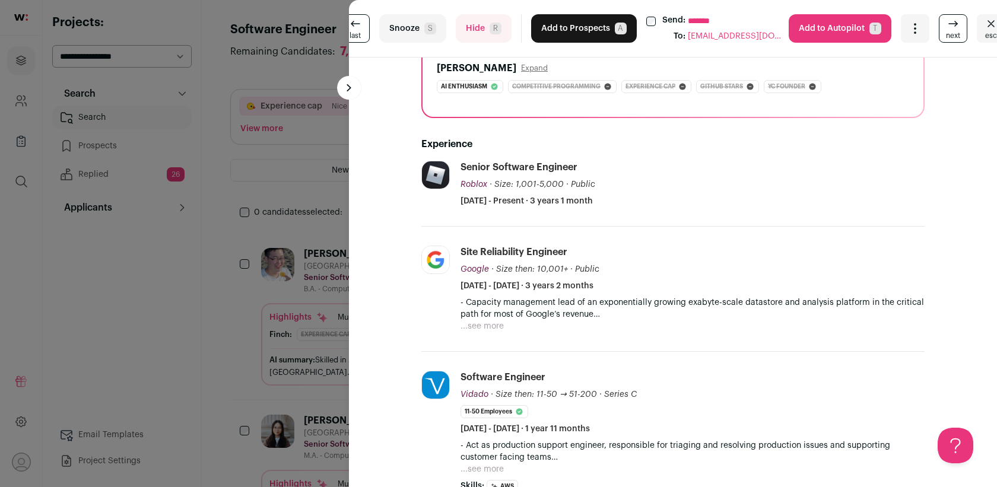
scroll to position [46, 0]
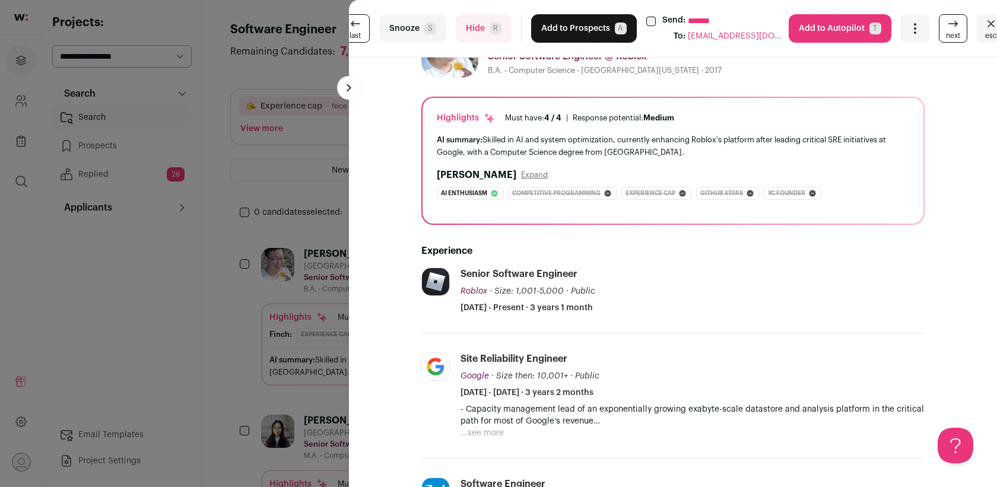
click at [492, 38] on button "Hide R" at bounding box center [484, 28] width 56 height 28
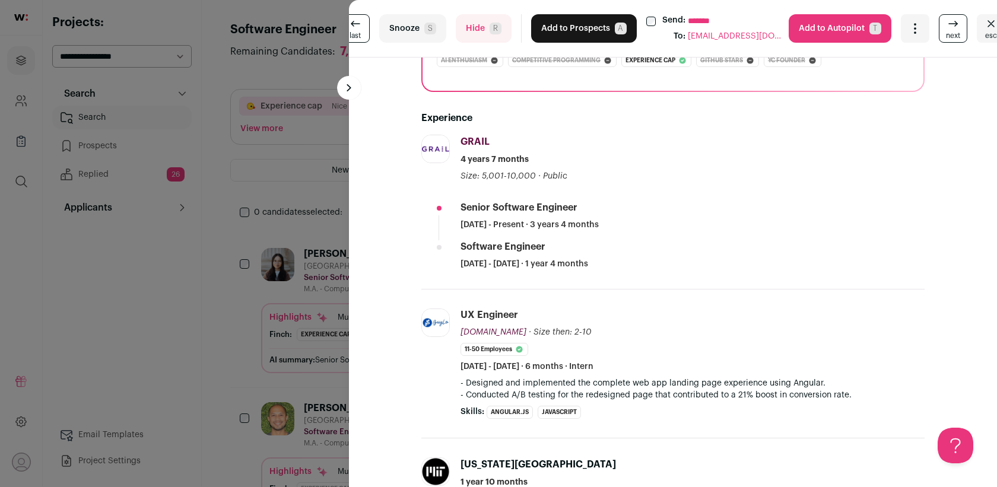
scroll to position [0, 0]
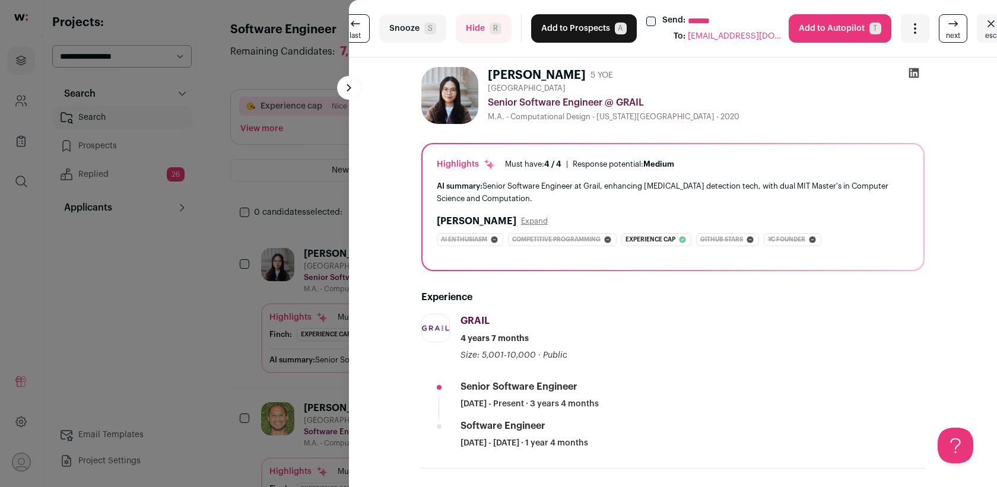
click at [551, 24] on button "Add to Prospects A" at bounding box center [584, 28] width 106 height 28
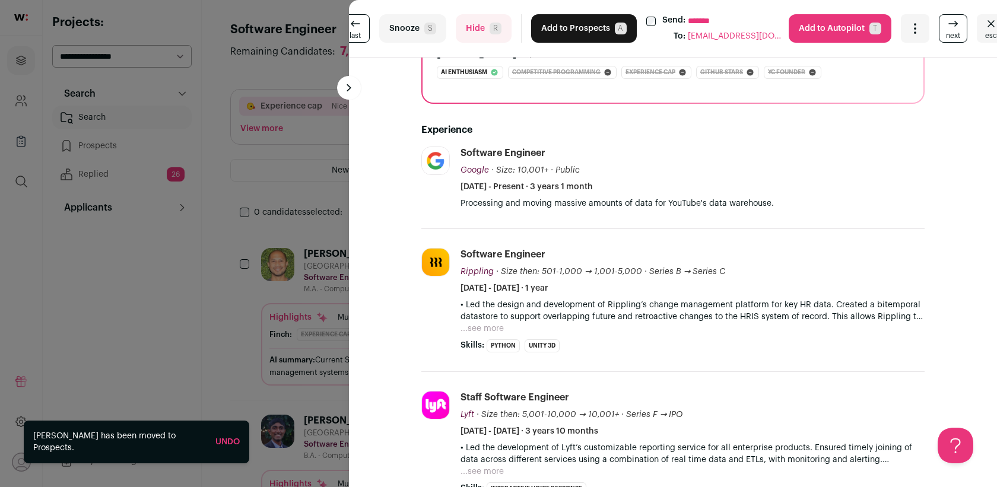
scroll to position [331, 0]
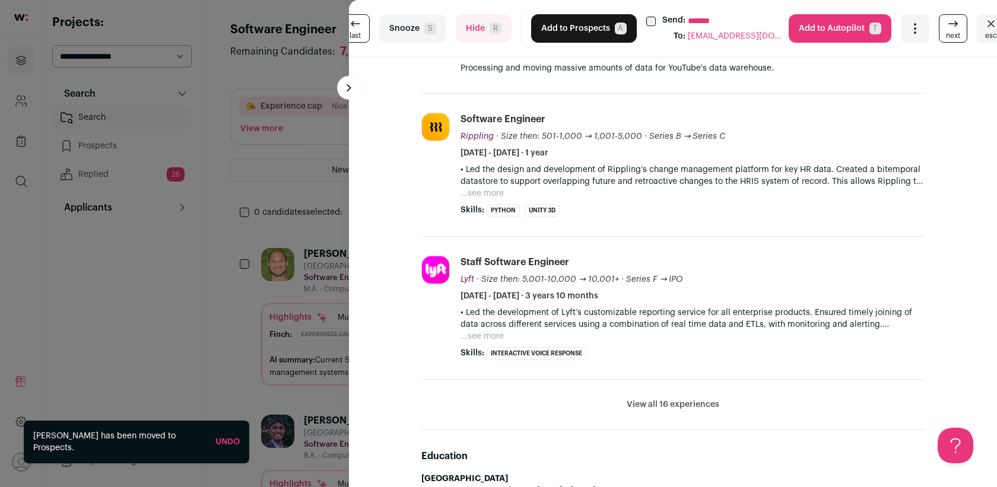
click at [664, 401] on button "View all 16 experiences" at bounding box center [673, 405] width 93 height 12
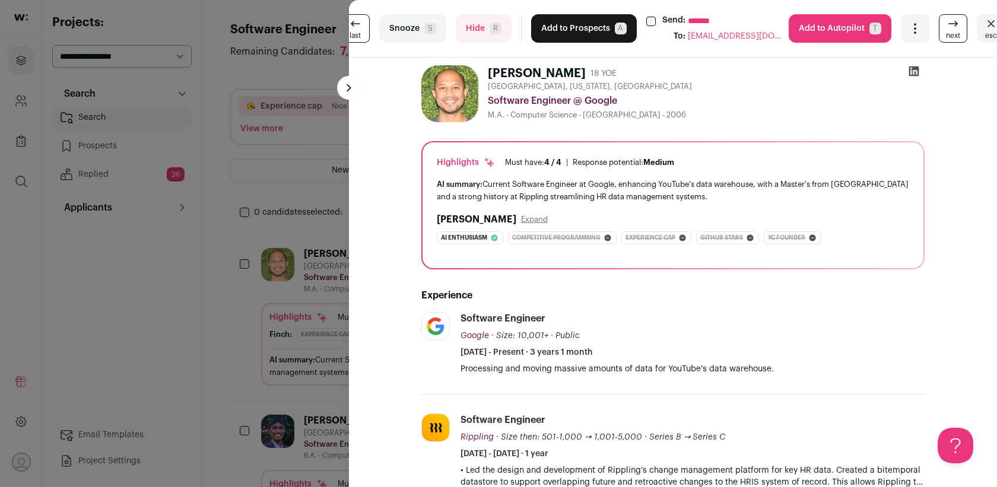
scroll to position [29, 0]
click at [579, 24] on button "Add to Prospects A" at bounding box center [584, 28] width 106 height 28
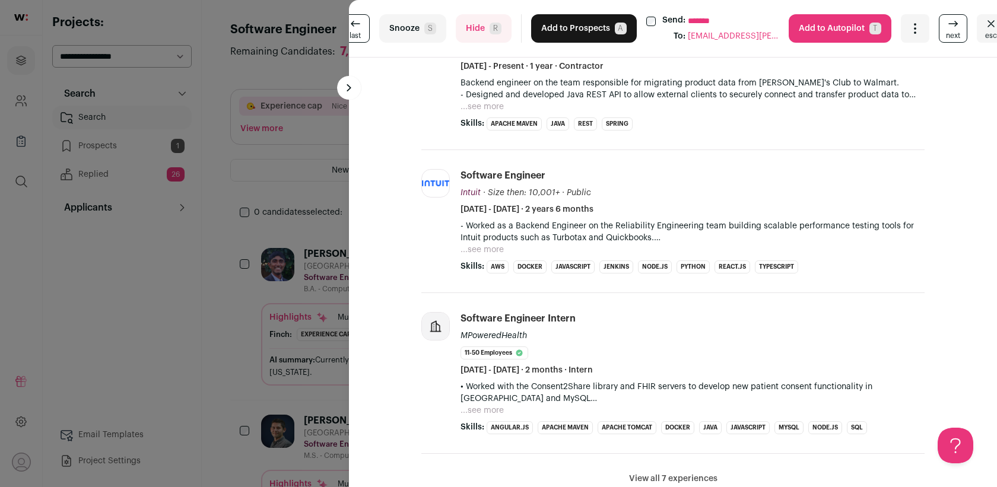
scroll to position [641, 0]
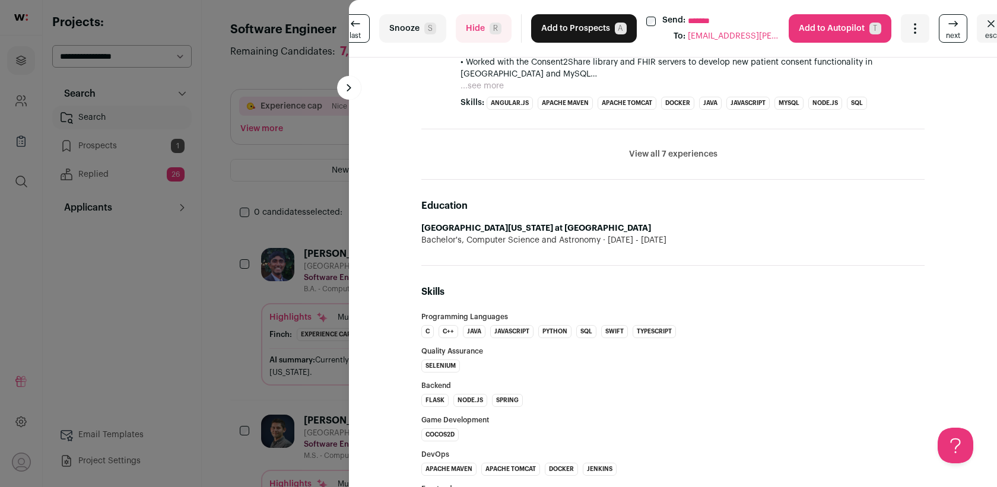
click at [482, 41] on button "Hide R" at bounding box center [484, 28] width 56 height 28
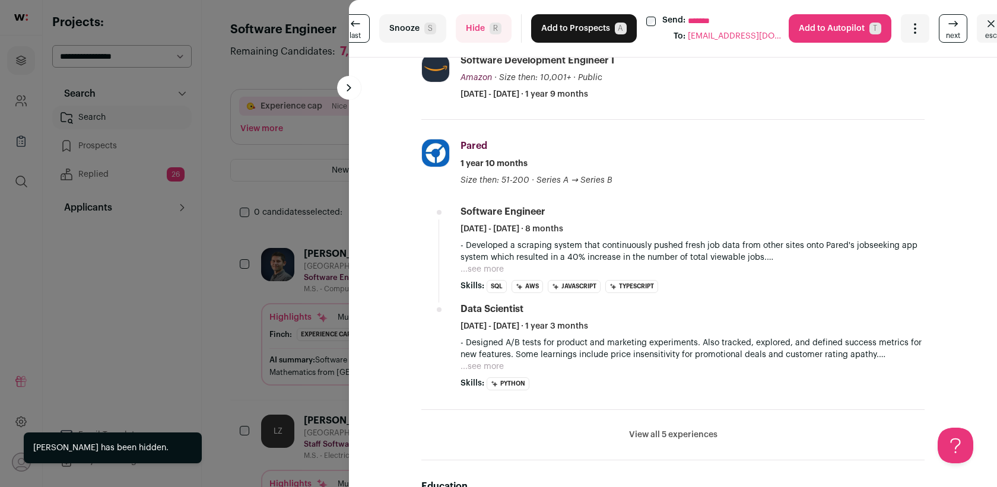
scroll to position [752, 0]
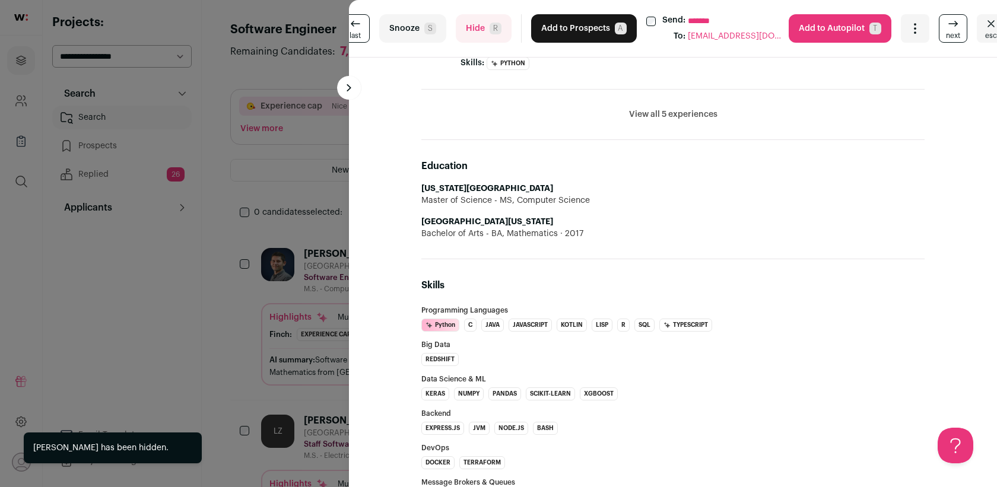
click at [474, 33] on button "Hide R" at bounding box center [484, 28] width 56 height 28
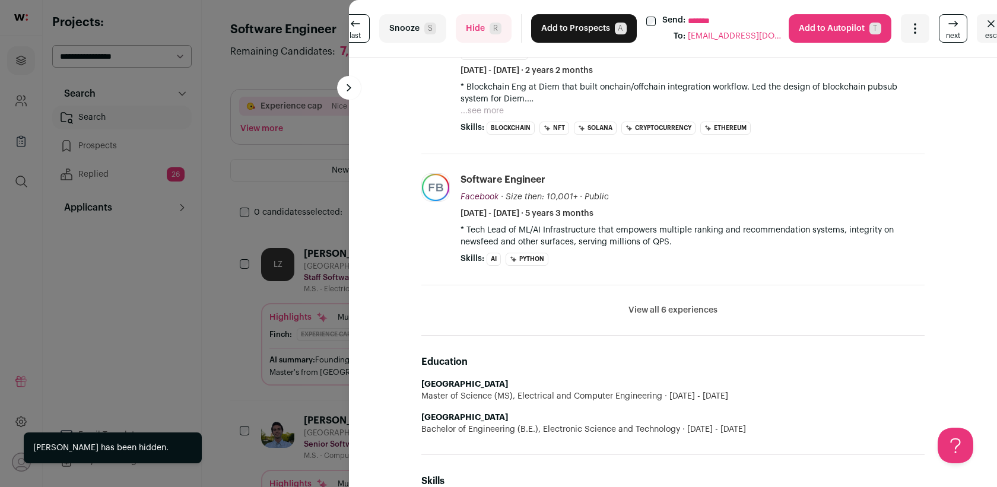
scroll to position [230, 0]
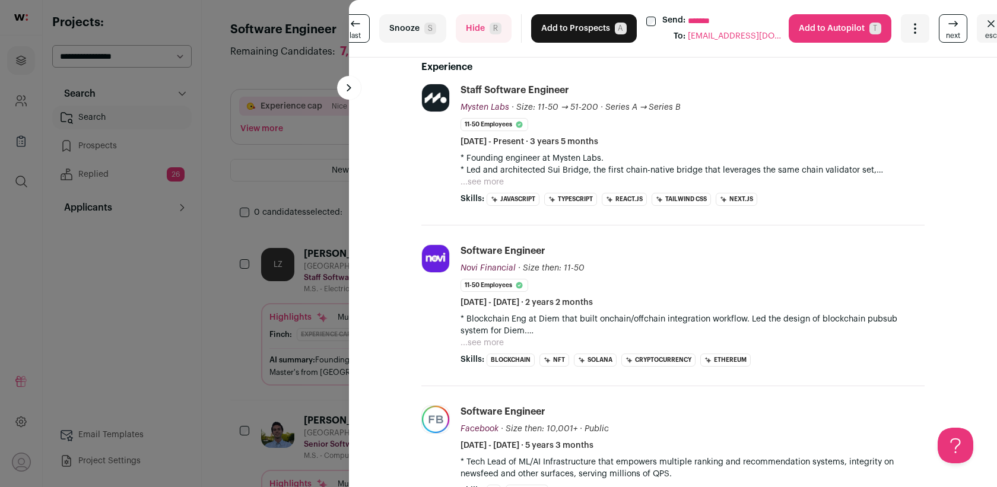
click at [555, 29] on button "Add to Prospects A" at bounding box center [584, 28] width 106 height 28
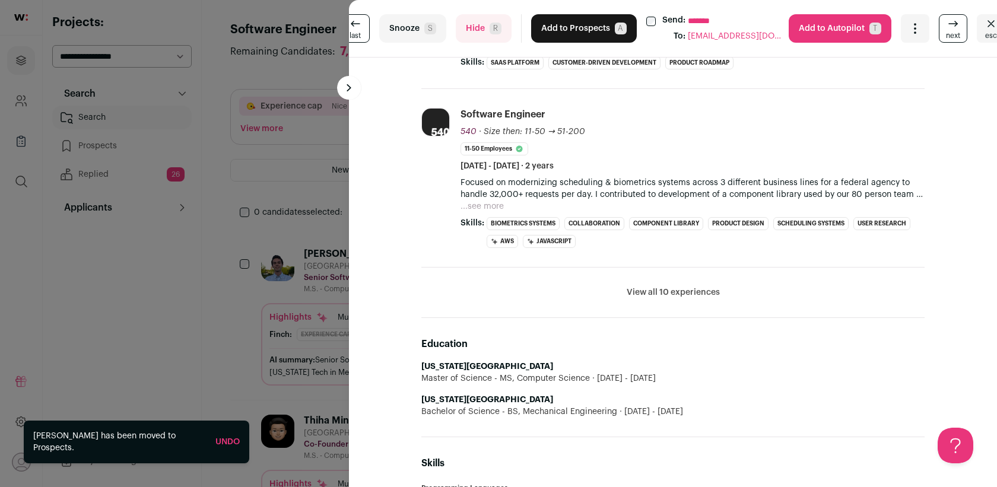
scroll to position [557, 0]
click at [477, 24] on button "Hide R" at bounding box center [484, 28] width 56 height 28
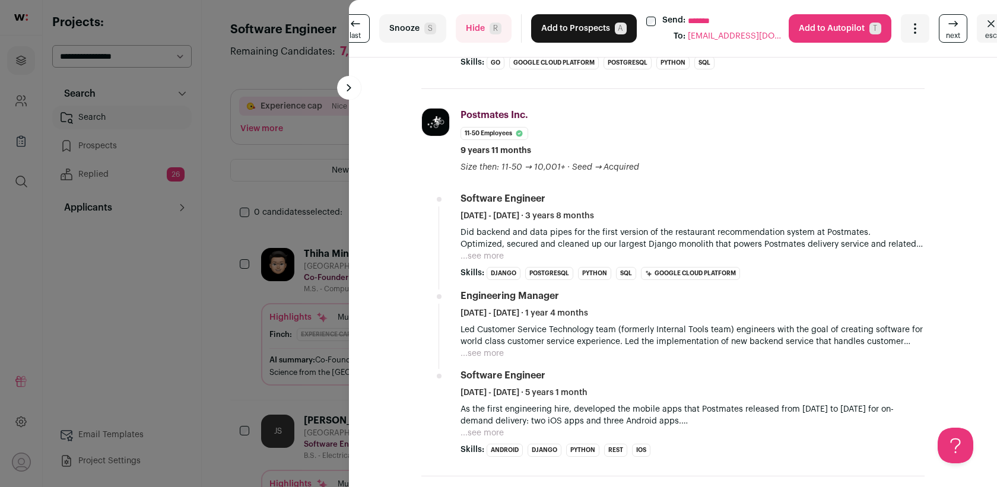
scroll to position [145, 0]
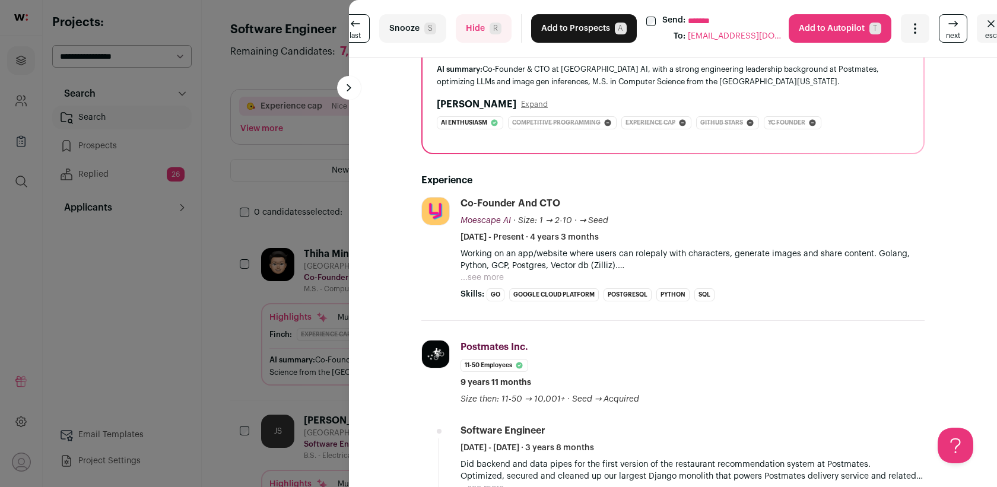
click at [490, 26] on span "R" at bounding box center [496, 29] width 12 height 12
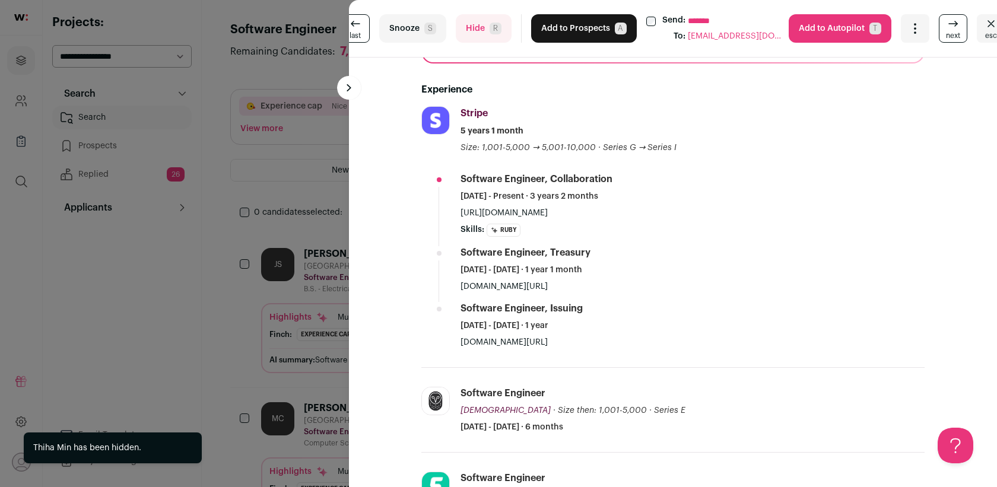
scroll to position [203, 0]
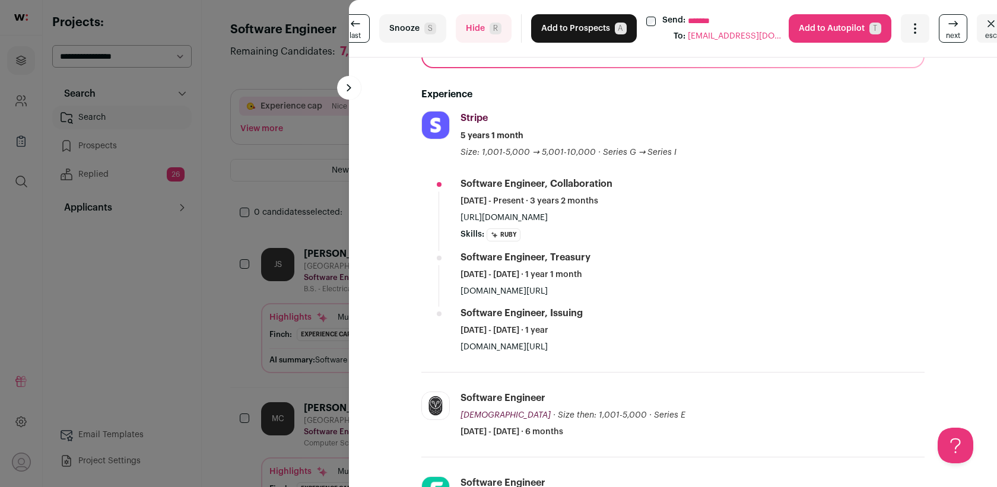
click at [479, 28] on button "Hide R" at bounding box center [484, 28] width 56 height 28
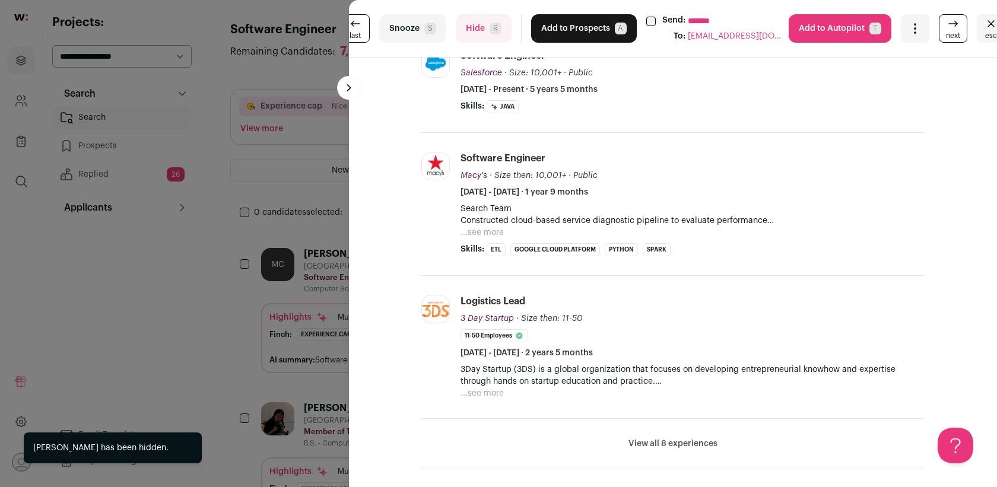
scroll to position [413, 0]
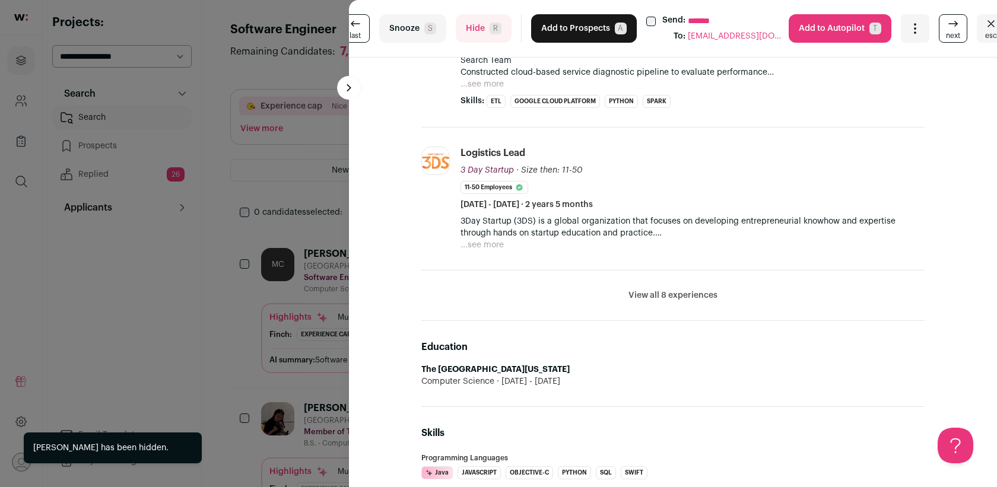
click at [475, 23] on button "Hide R" at bounding box center [484, 28] width 56 height 28
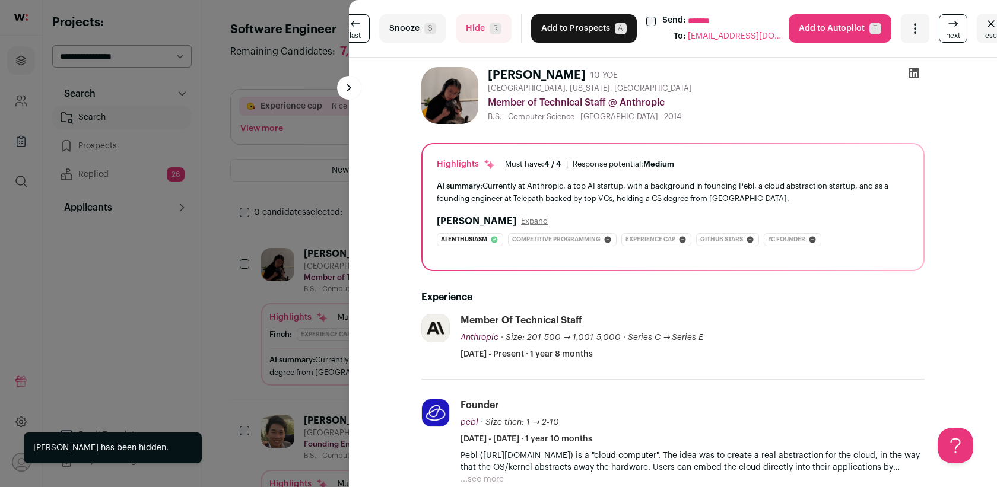
click at [574, 37] on button "Add to Prospects A" at bounding box center [584, 28] width 106 height 28
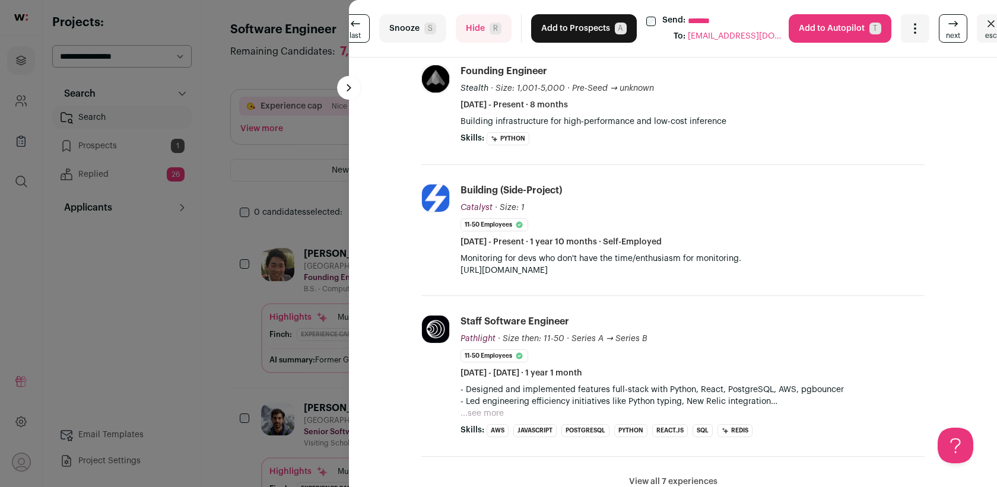
scroll to position [179, 0]
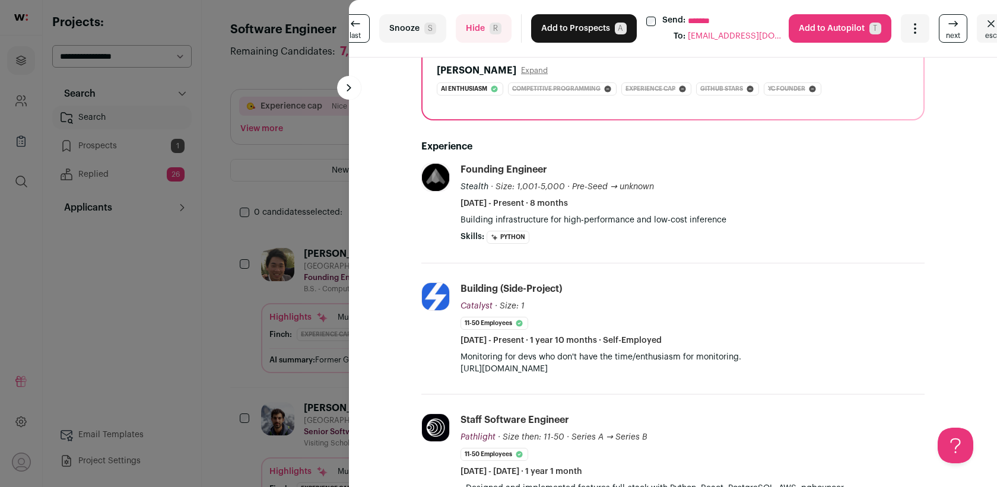
click at [571, 33] on button "Add to Prospects A" at bounding box center [584, 28] width 106 height 28
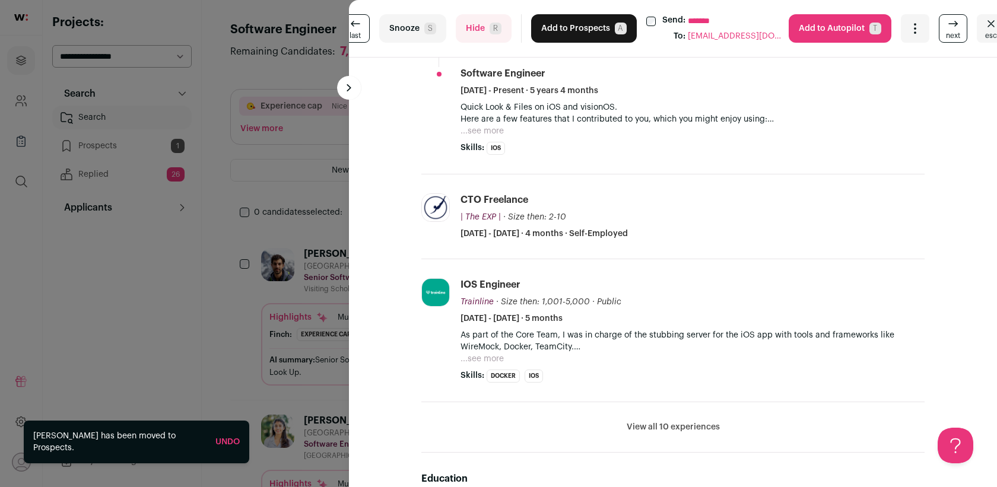
scroll to position [575, 0]
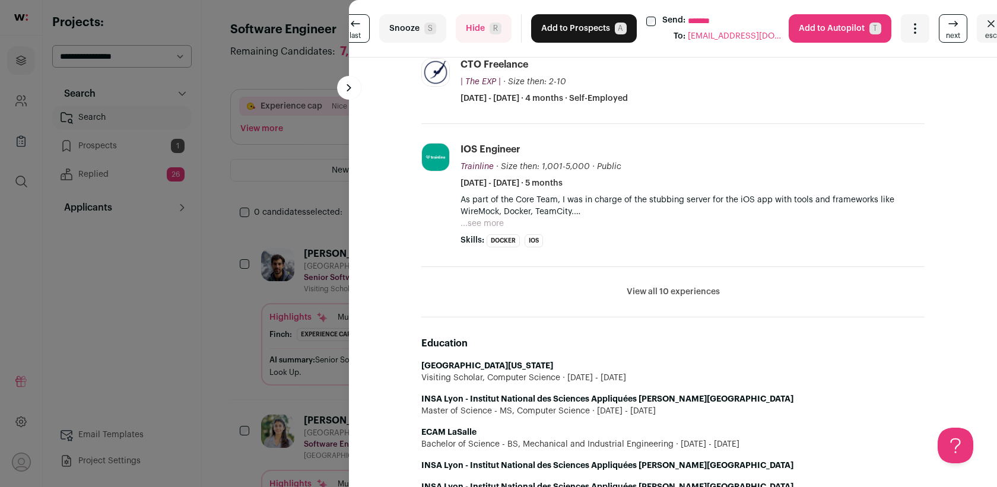
click at [468, 32] on button "Hide R" at bounding box center [484, 28] width 56 height 28
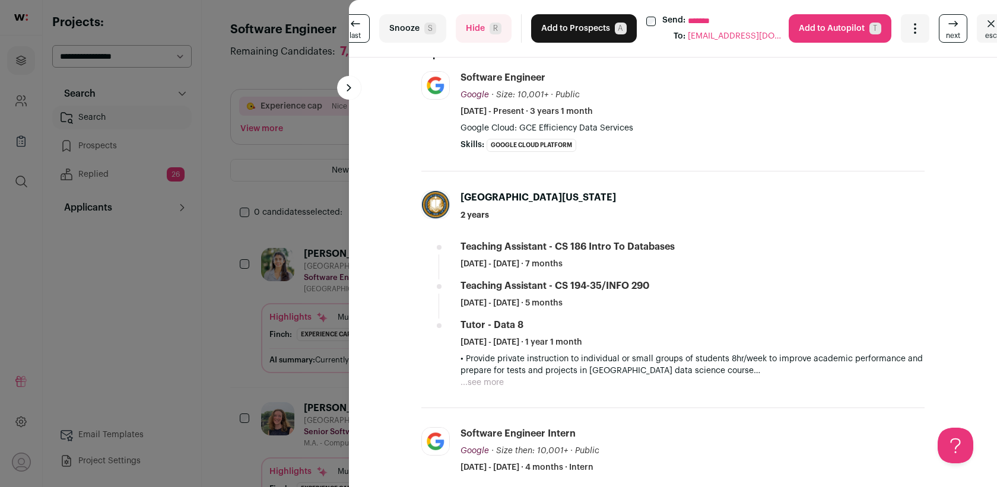
scroll to position [208, 0]
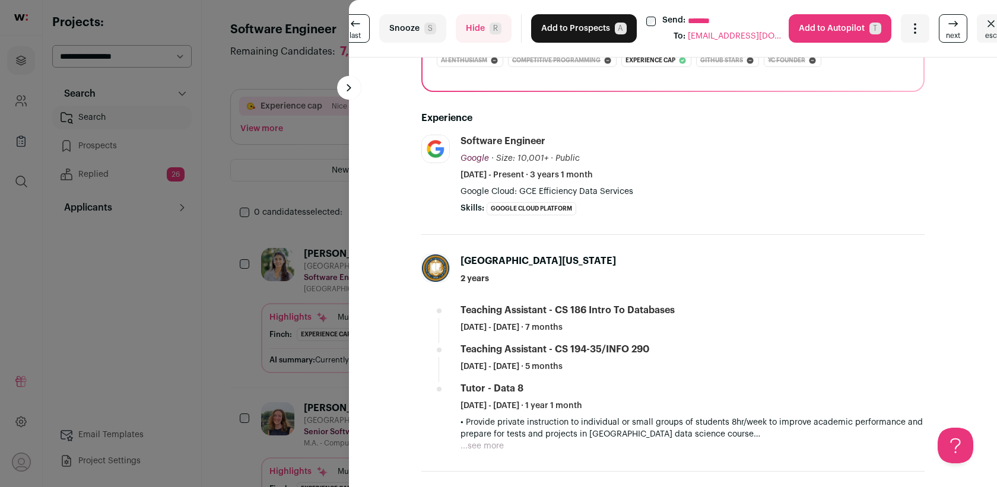
click at [470, 31] on button "Hide R" at bounding box center [484, 28] width 56 height 28
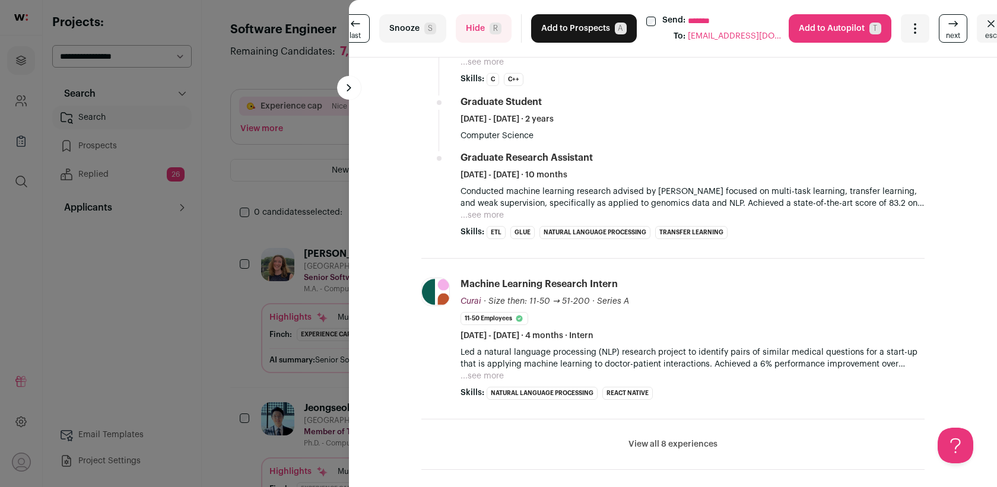
scroll to position [565, 0]
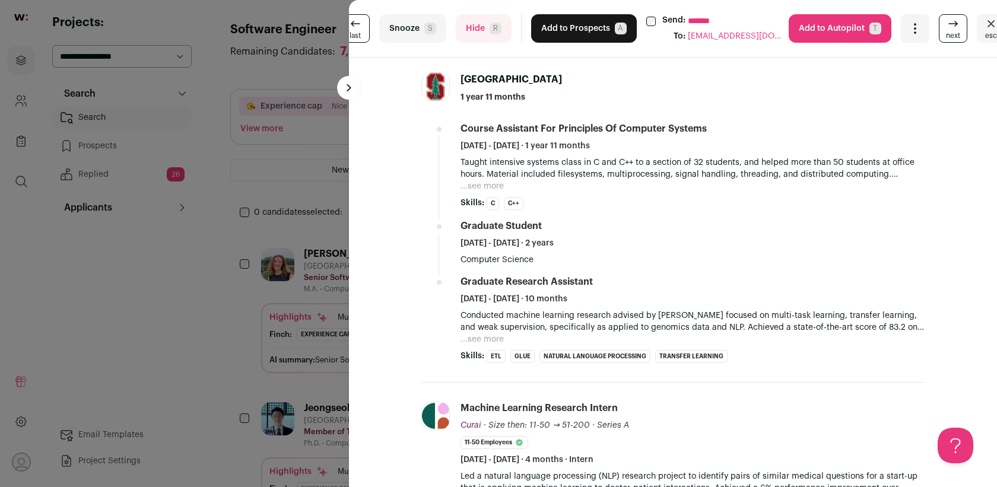
click at [548, 24] on button "Add to Prospects A" at bounding box center [584, 28] width 106 height 28
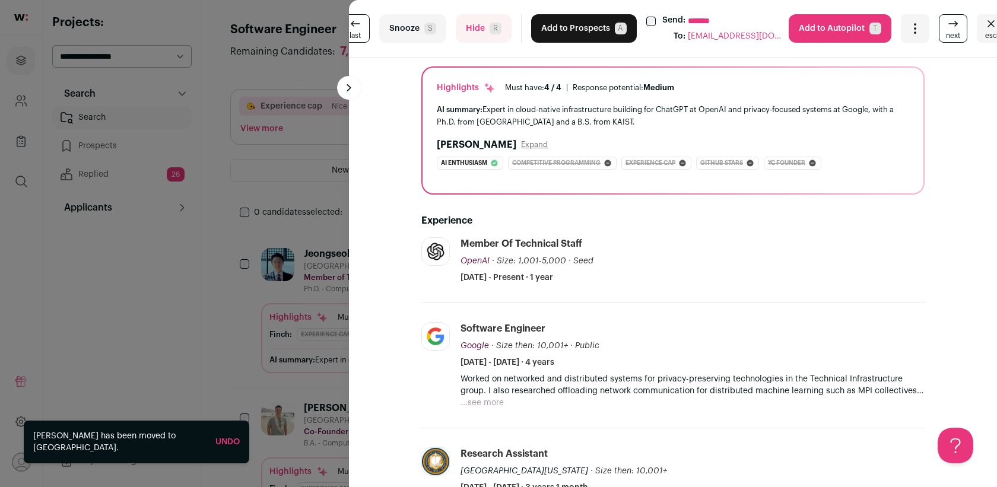
scroll to position [139, 0]
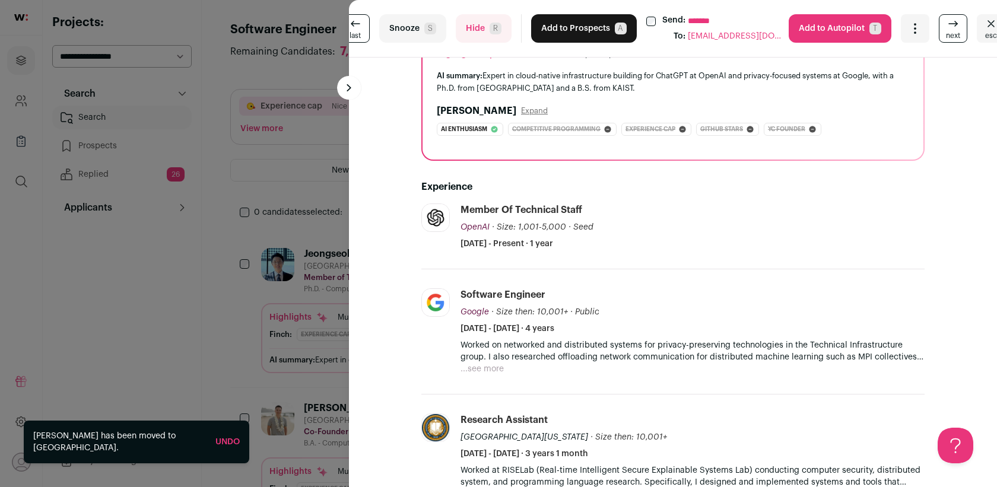
click at [558, 46] on div "**********" at bounding box center [673, 29] width 648 height 58
click at [557, 37] on button "Add to Prospects A" at bounding box center [584, 28] width 106 height 28
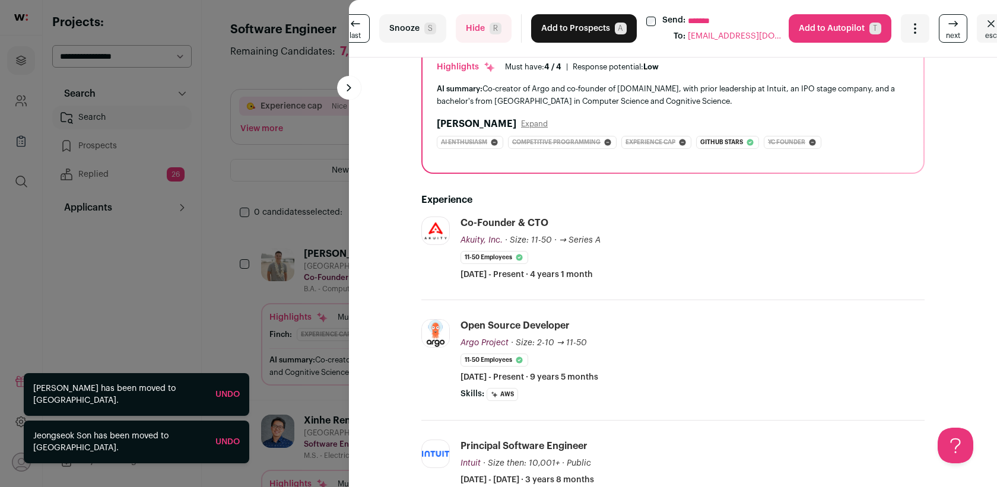
scroll to position [138, 0]
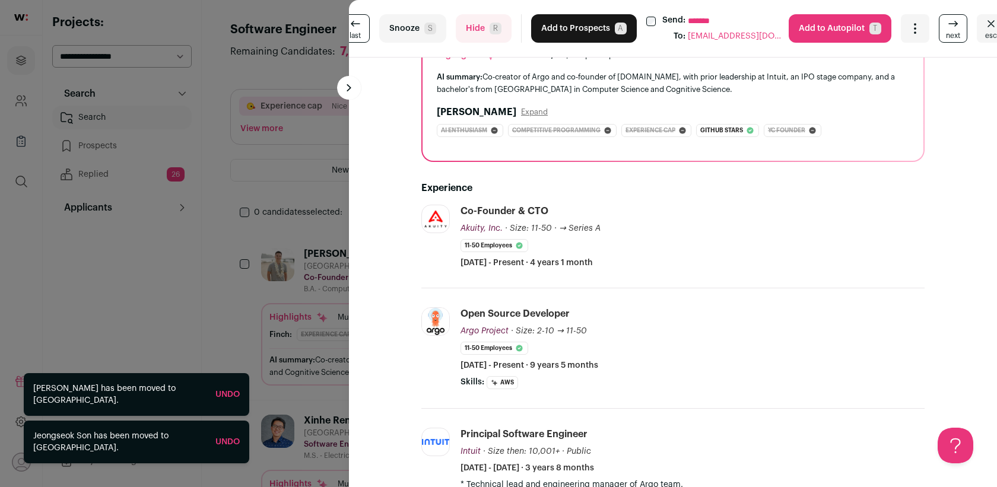
click at [490, 25] on span "R" at bounding box center [496, 29] width 12 height 12
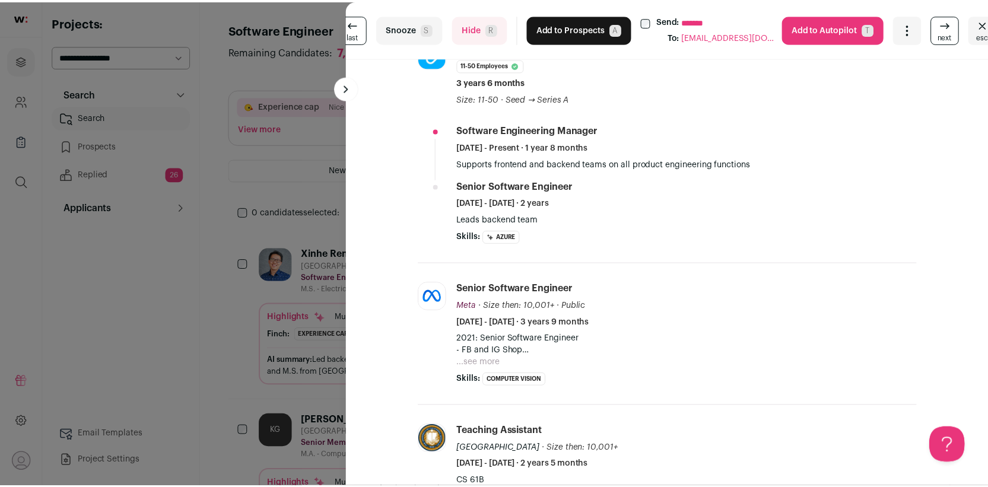
scroll to position [234, 0]
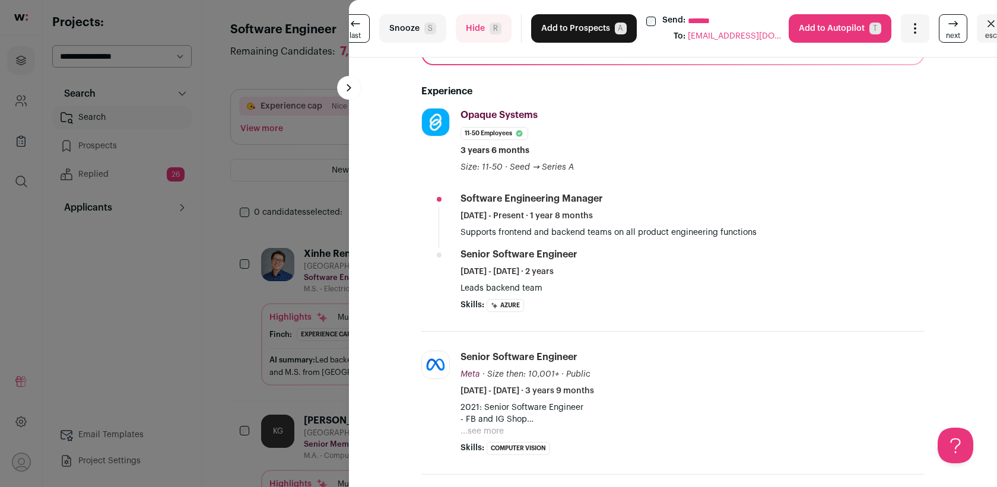
click at [341, 85] on button at bounding box center [349, 88] width 24 height 24
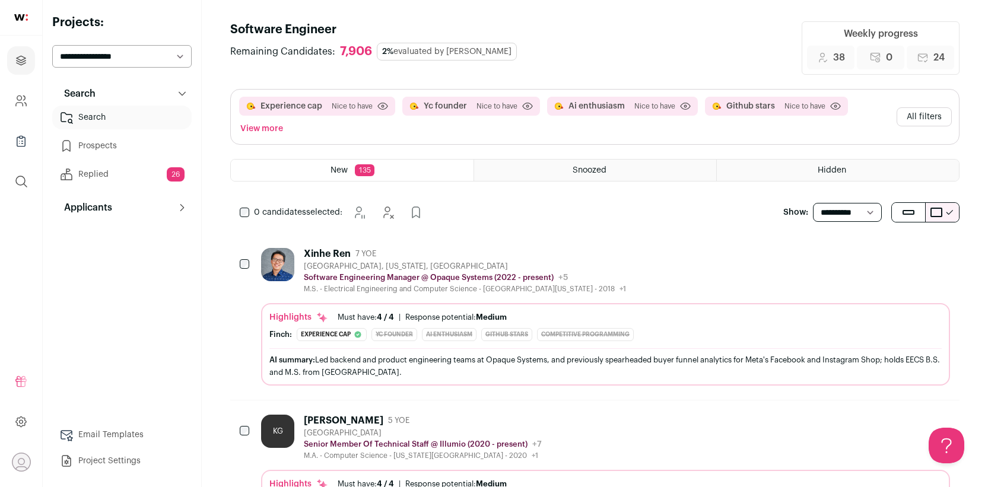
click at [135, 168] on link "Replied 26" at bounding box center [121, 175] width 139 height 24
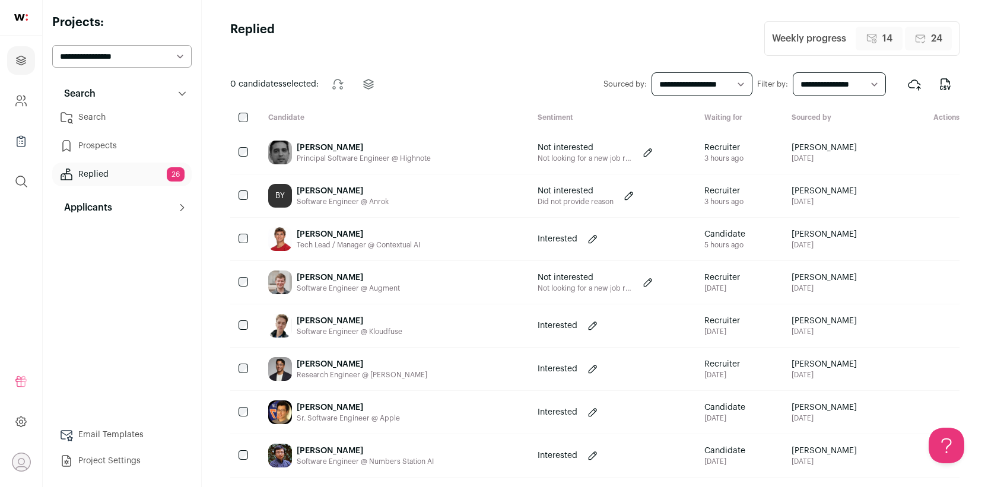
click at [120, 146] on link "Prospects" at bounding box center [121, 146] width 139 height 24
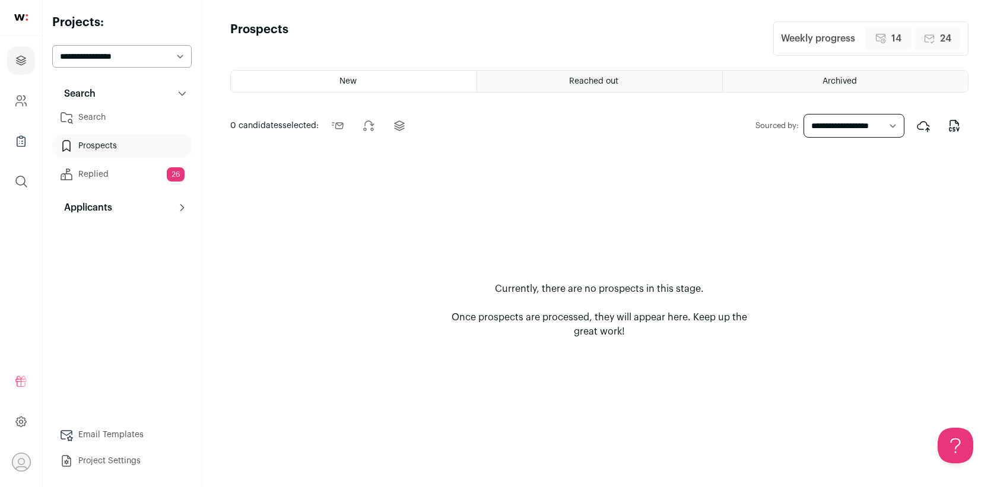
click at [528, 83] on div "Reached out" at bounding box center [599, 81] width 245 height 21
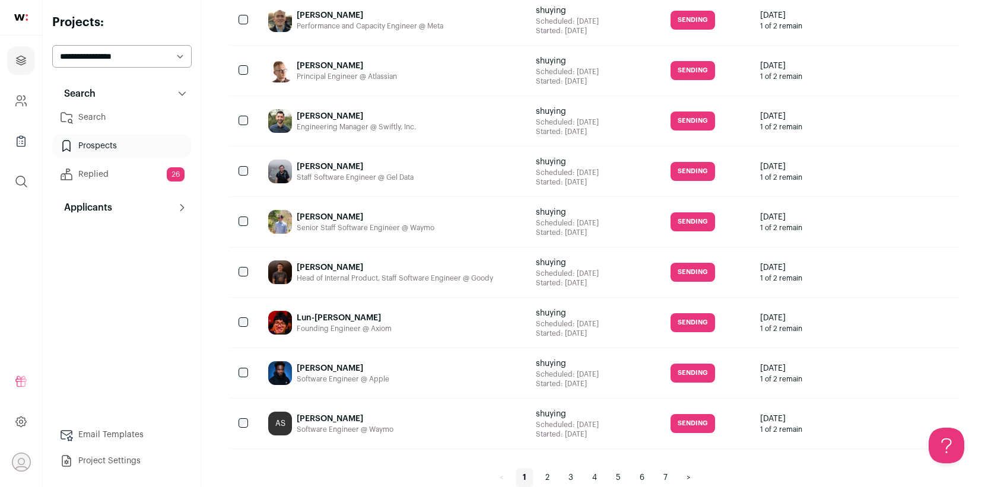
scroll to position [1006, 0]
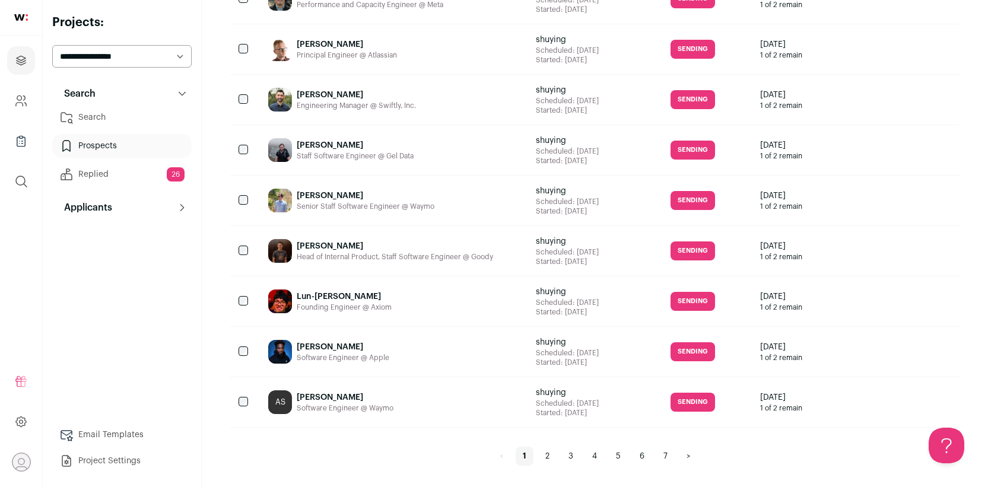
click at [546, 461] on link "2" at bounding box center [547, 456] width 18 height 19
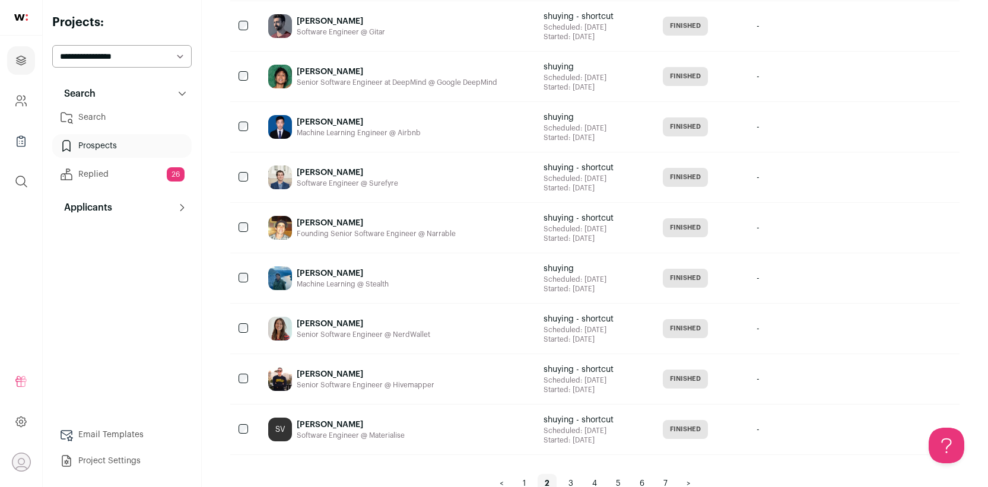
scroll to position [1006, 0]
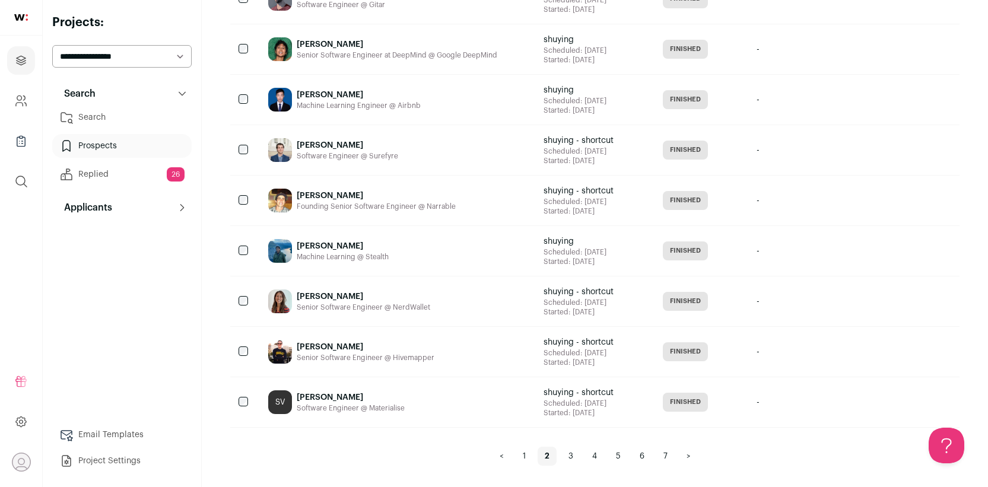
click at [521, 458] on link "1" at bounding box center [524, 456] width 17 height 19
